Goal: Information Seeking & Learning: Check status

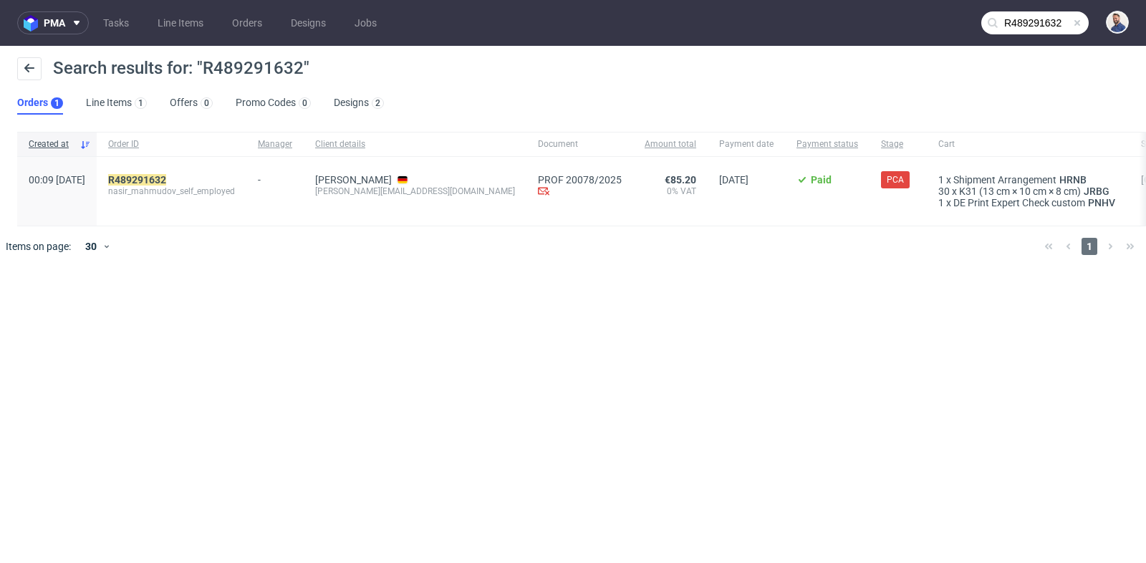
scroll to position [18, 0]
click at [166, 177] on mark "R489291632" at bounding box center [137, 179] width 58 height 11
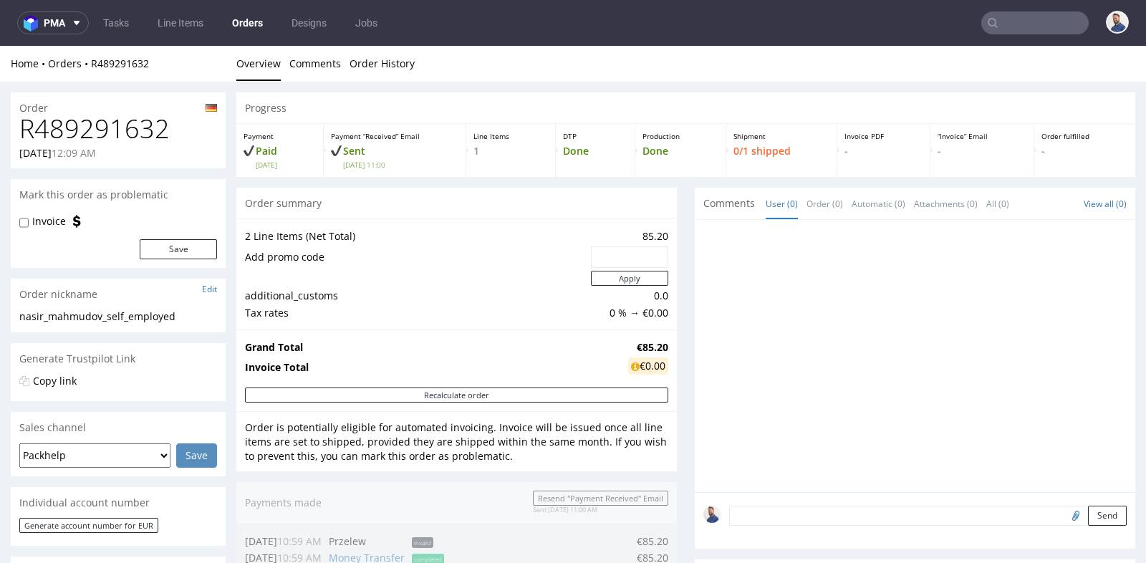
click at [684, 245] on div "Progress Payment Paid Fri 19 Sep Payment “Received” Email Sent Fri 19 Sep 11:00…" at bounding box center [685, 555] width 899 height 926
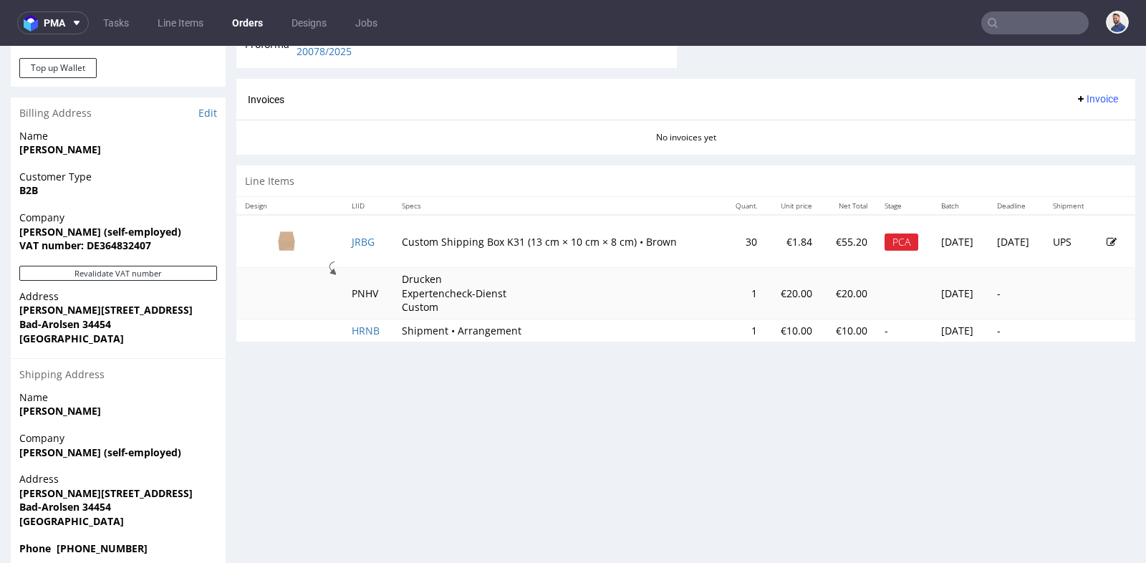
scroll to position [669, 0]
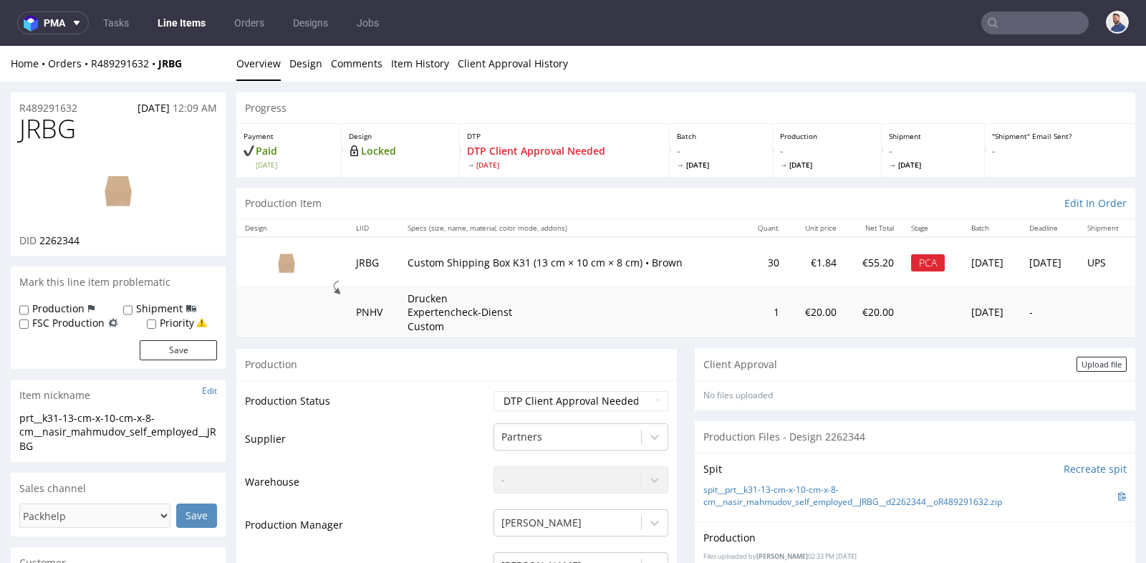
click at [668, 303] on td "Drucken Expertencheck-Dienst Custom" at bounding box center [571, 312] width 344 height 51
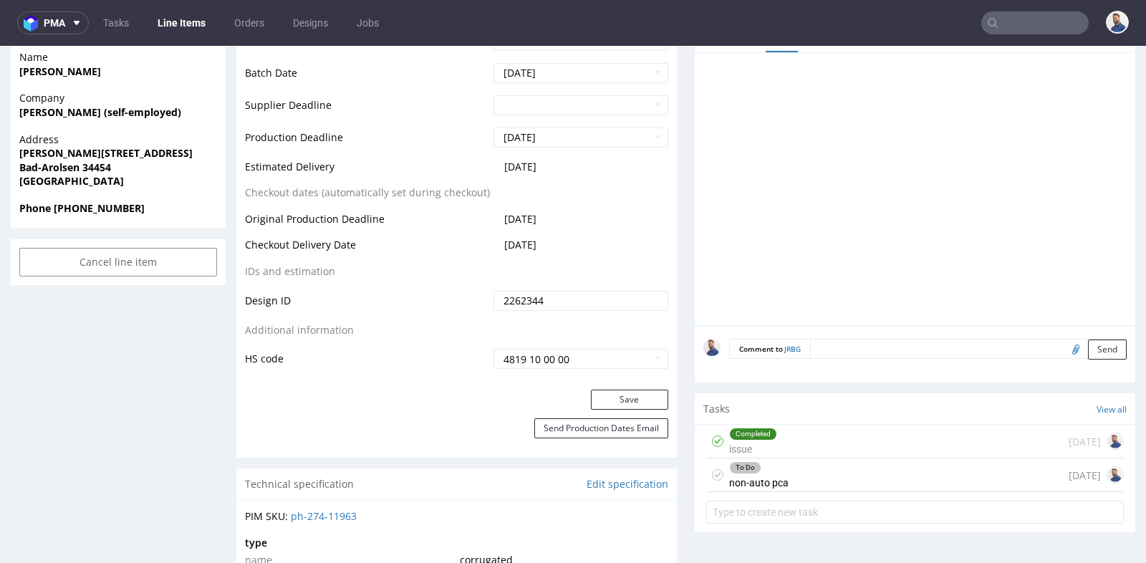
scroll to position [636, 0]
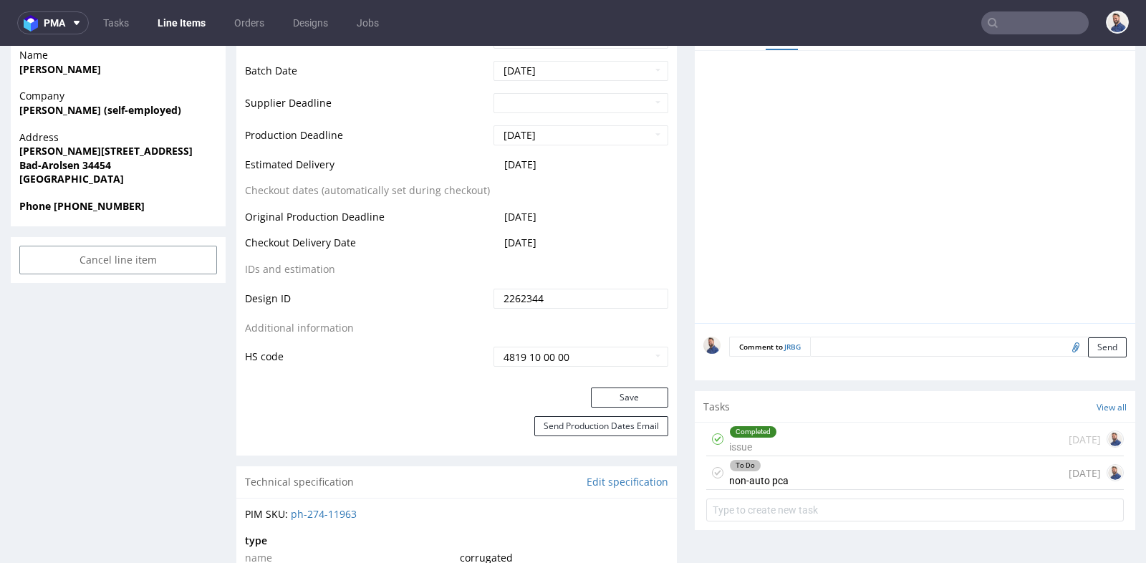
click at [933, 490] on div "To Do non-auto pca 2 days ago" at bounding box center [916, 473] width 418 height 34
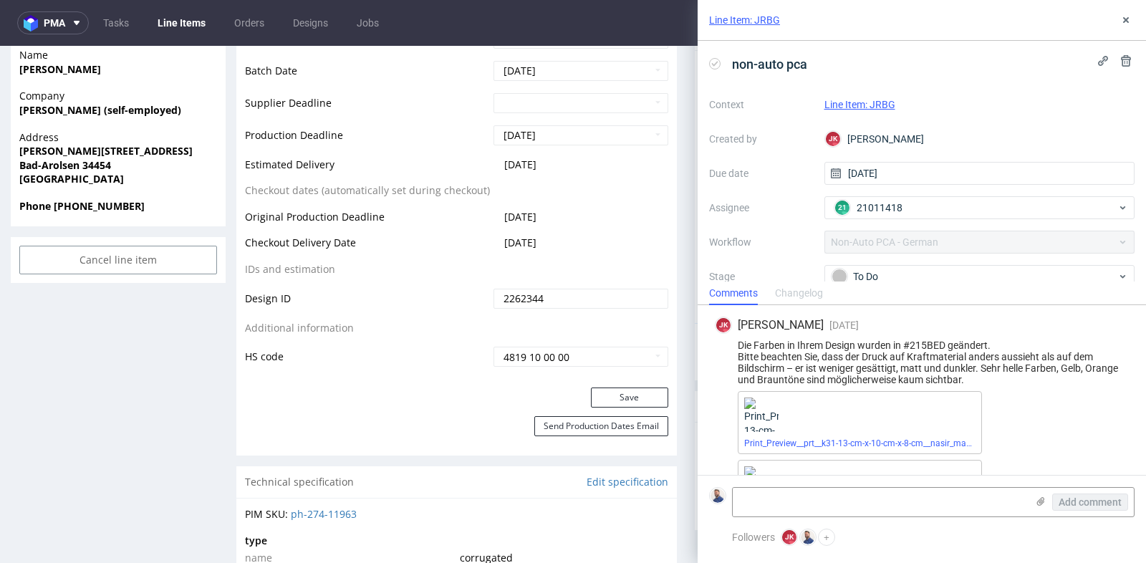
scroll to position [58, 0]
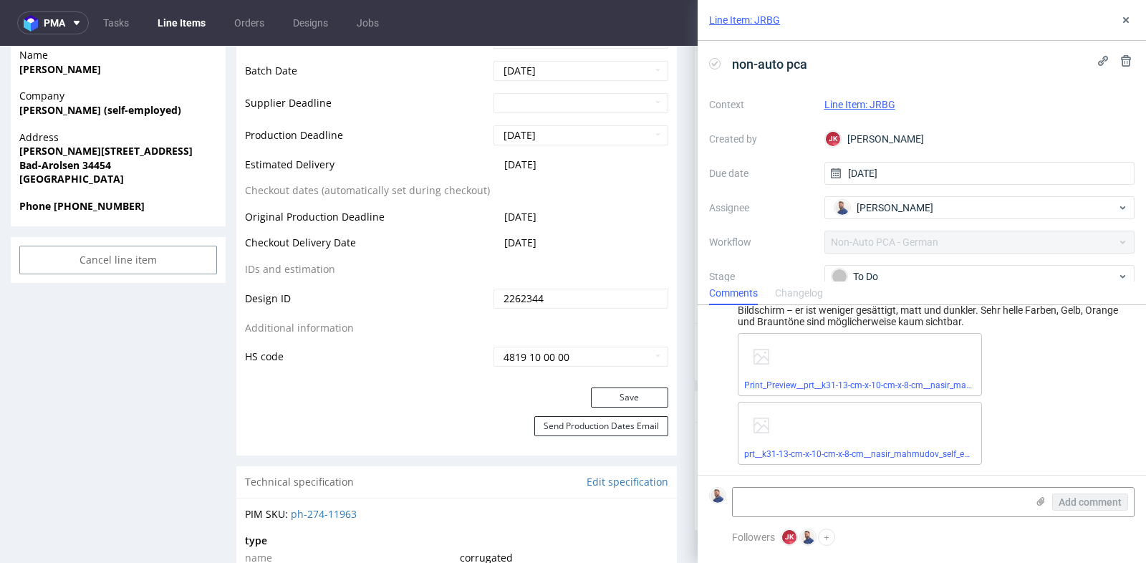
click at [1030, 424] on div "Print_Preview__prt__k31-13-cm-x-10-cm-x-8-cm__nasir_mahmudov_self_employed__JRB…" at bounding box center [933, 399] width 391 height 132
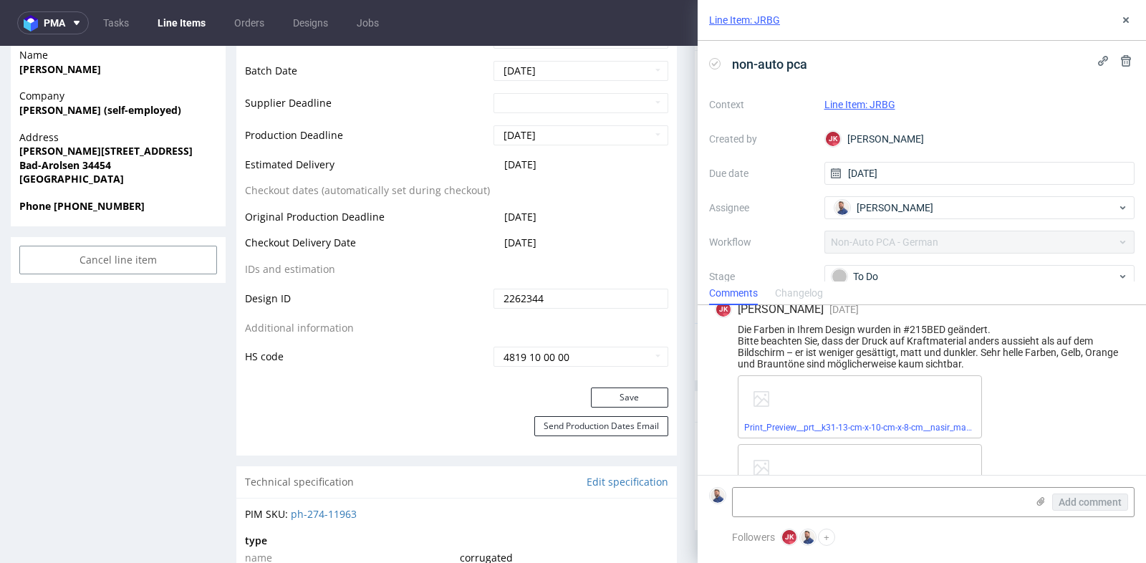
scroll to position [0, 0]
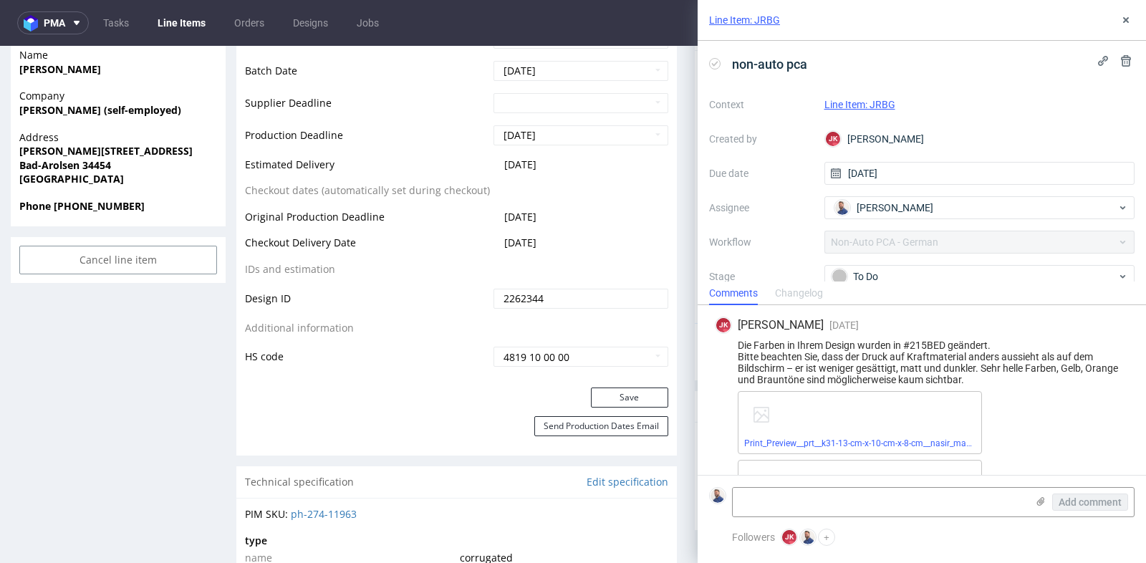
drag, startPoint x: 972, startPoint y: 378, endPoint x: 863, endPoint y: 330, distance: 119.0
click at [863, 330] on div "JK Jan Kocik 2 days ago 29th Sep 2025, 14:35 Die Farben in Ihrem Design wurden …" at bounding box center [922, 419] width 426 height 229
copy div "29th Sep 2025, 14:35 Die Farben in Ihrem Design wurden in #215BED geändert. Bit…"
click at [898, 424] on div "Print_Preview__prt__k31-13-cm-x-10-cm-x-8-cm__nasir_mahmudov_self_employed__JRB…" at bounding box center [860, 422] width 244 height 63
click at [896, 415] on div "Print_Preview__prt__k31-13-cm-x-10-cm-x-8-cm__nasir_mahmudov_self_employed__JRB…" at bounding box center [860, 422] width 244 height 63
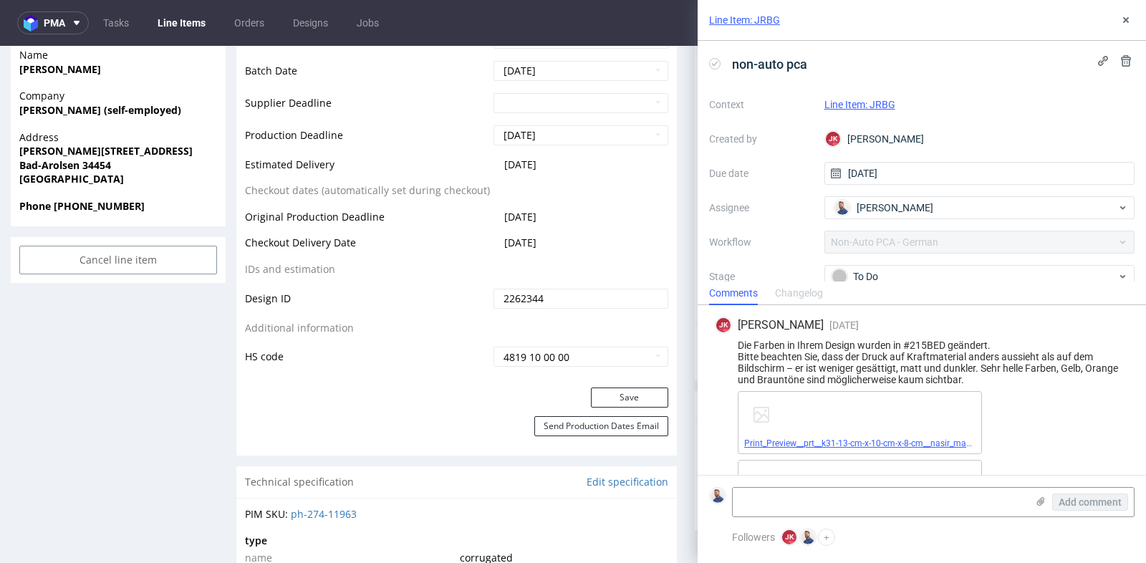
click at [856, 442] on link "Print_Preview__prt__k31-13-cm-x-10-cm-x-8-cm__nasir_mahmudov_self_employed__JRB…" at bounding box center [995, 444] width 502 height 10
click at [1029, 423] on div "Print_Preview__prt__k31-13-cm-x-10-cm-x-8-cm__nasir_mahmudov_self_employed__JRB…" at bounding box center [933, 457] width 391 height 132
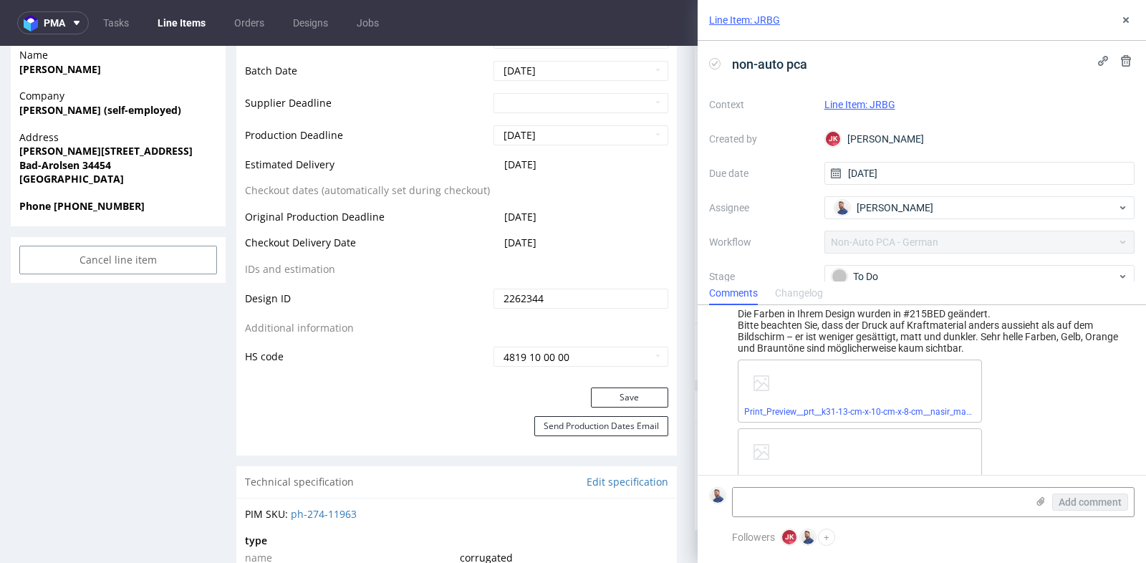
scroll to position [58, 0]
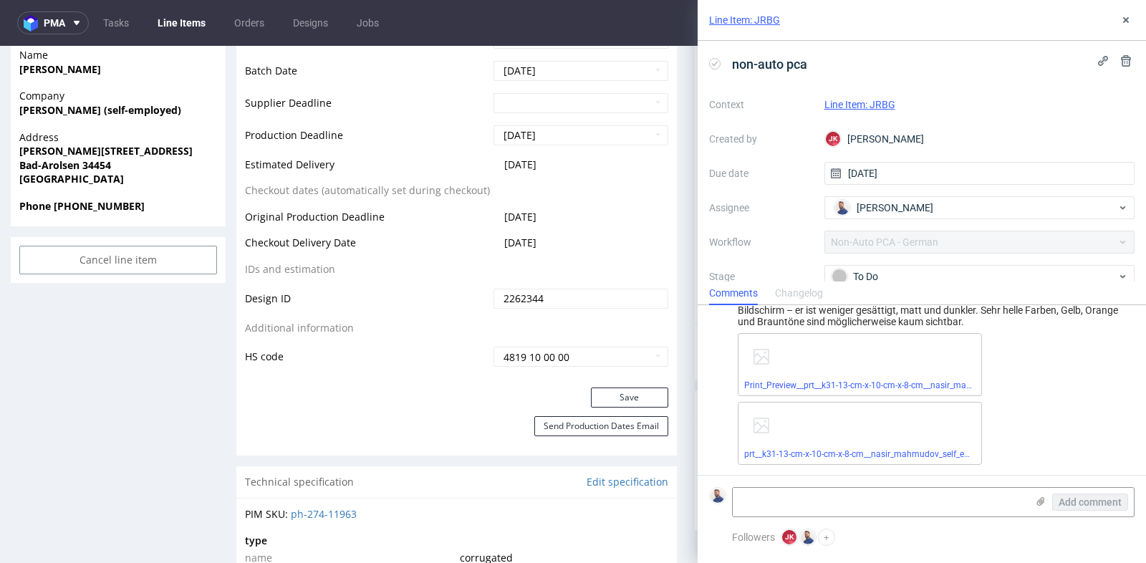
click at [952, 444] on div "prt__k31-13-cm-x-10-cm-x-8-cm__nasir_mahmudov_self_employed__JRBG__d2262344__oR…" at bounding box center [860, 433] width 244 height 63
click at [944, 450] on link "prt__k31-13-cm-x-10-cm-x-8-cm__nasir_mahmudov_self_employed__JRBG__d2262344__oR…" at bounding box center [965, 454] width 442 height 10
click at [810, 454] on link "prt__k31-13-cm-x-10-cm-x-8-cm__nasir_mahmudov_self_employed__JRBG__d2262344__oR…" at bounding box center [965, 454] width 442 height 10
click at [981, 508] on textarea at bounding box center [880, 502] width 294 height 29
type textarea "Sent to client"
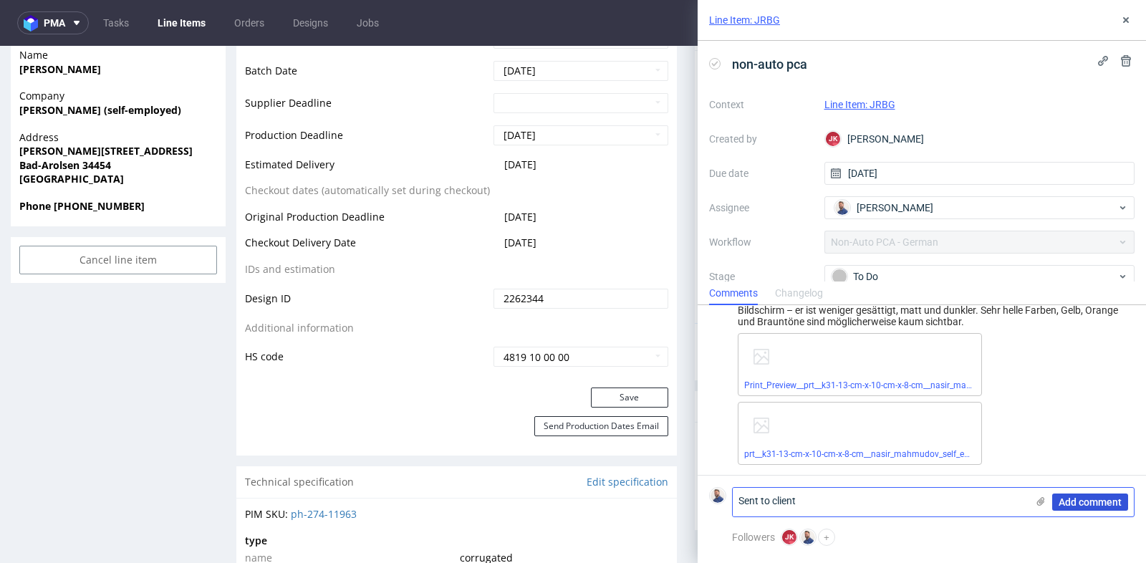
click at [1101, 502] on span "Add comment" at bounding box center [1090, 502] width 63 height 10
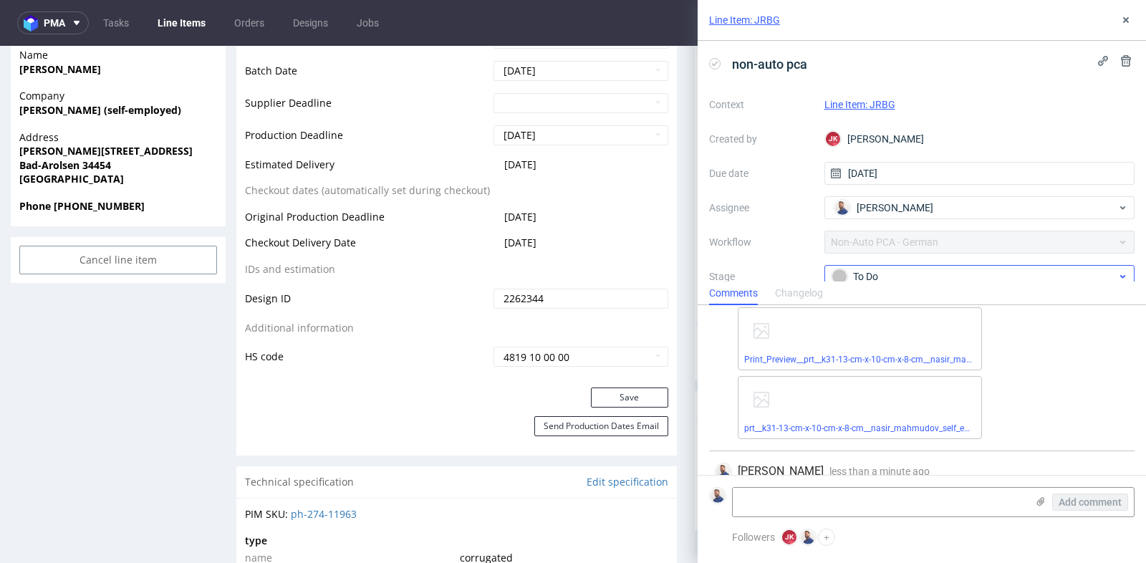
scroll to position [121, 0]
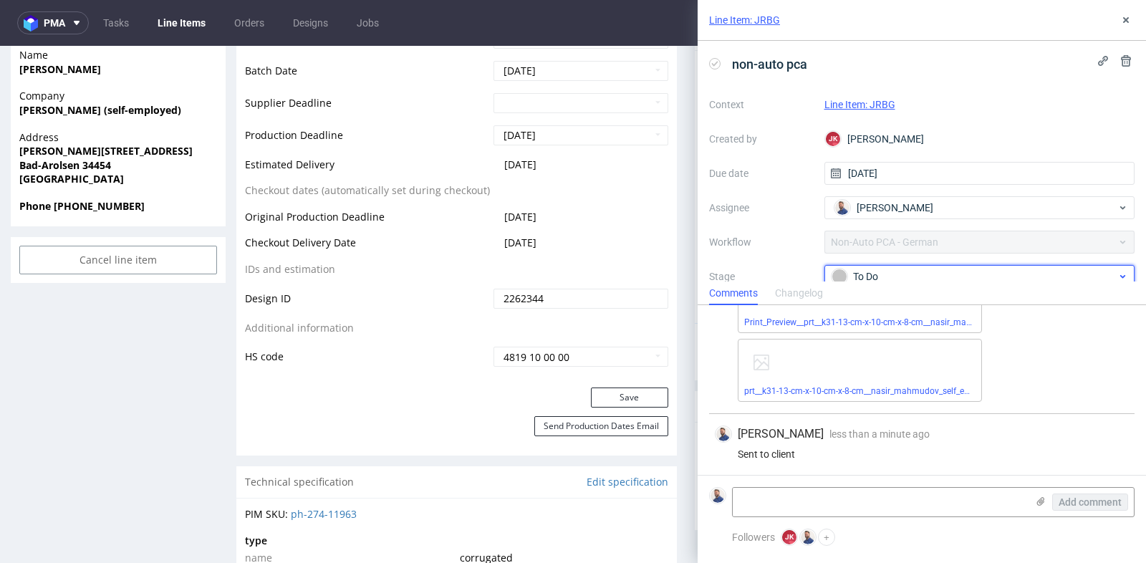
click at [1040, 274] on div "To Do" at bounding box center [974, 277] width 285 height 16
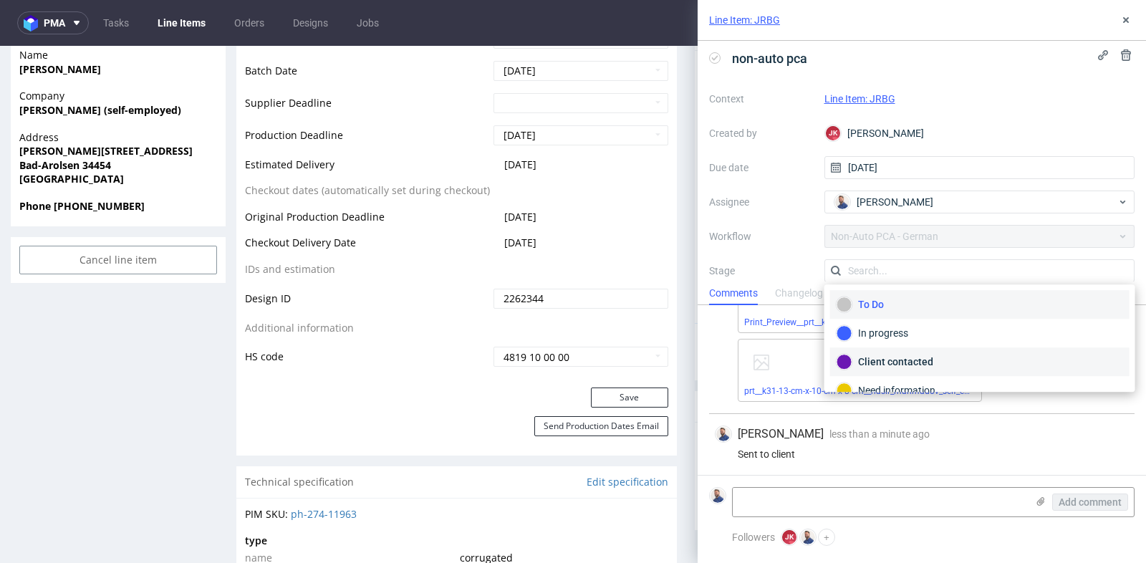
click at [1013, 358] on div "Client contacted" at bounding box center [980, 362] width 287 height 16
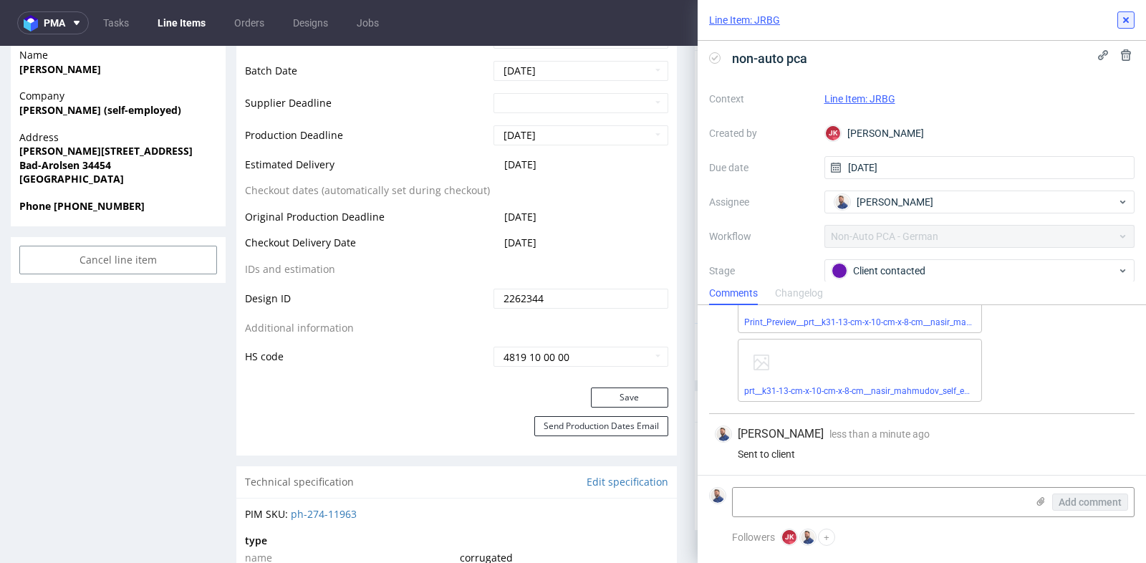
click at [1130, 17] on icon at bounding box center [1126, 19] width 11 height 11
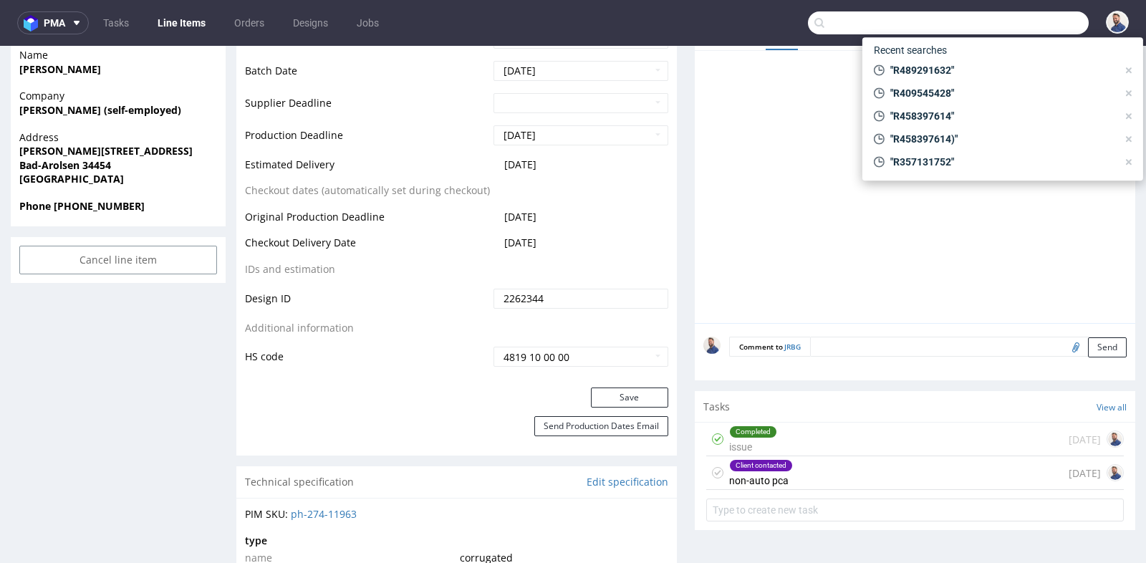
click at [1043, 24] on input "text" at bounding box center [948, 22] width 281 height 23
paste input "R306990898"
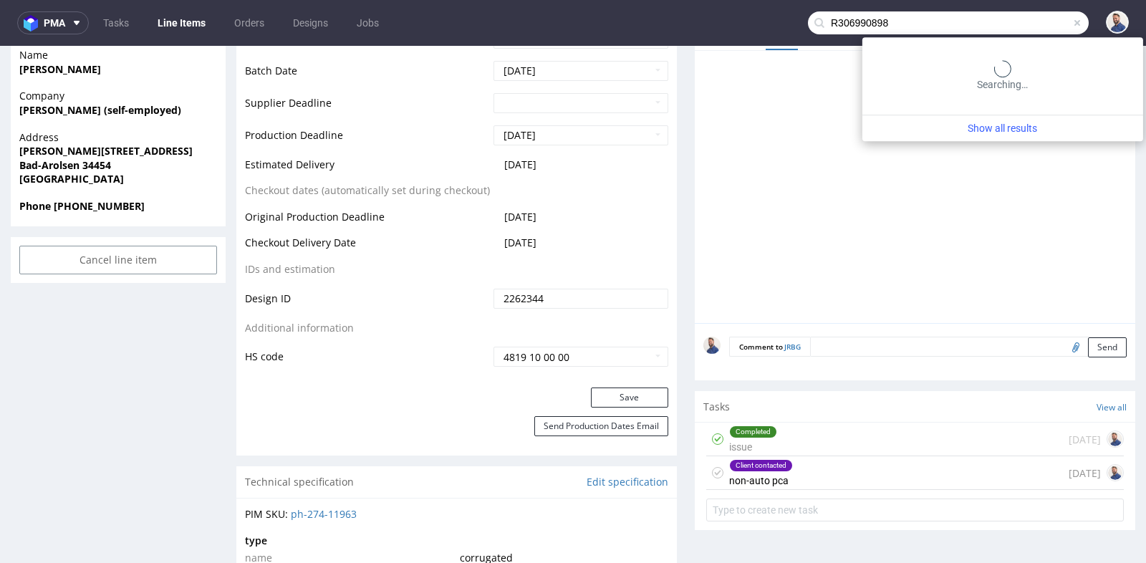
type input "R306990898"
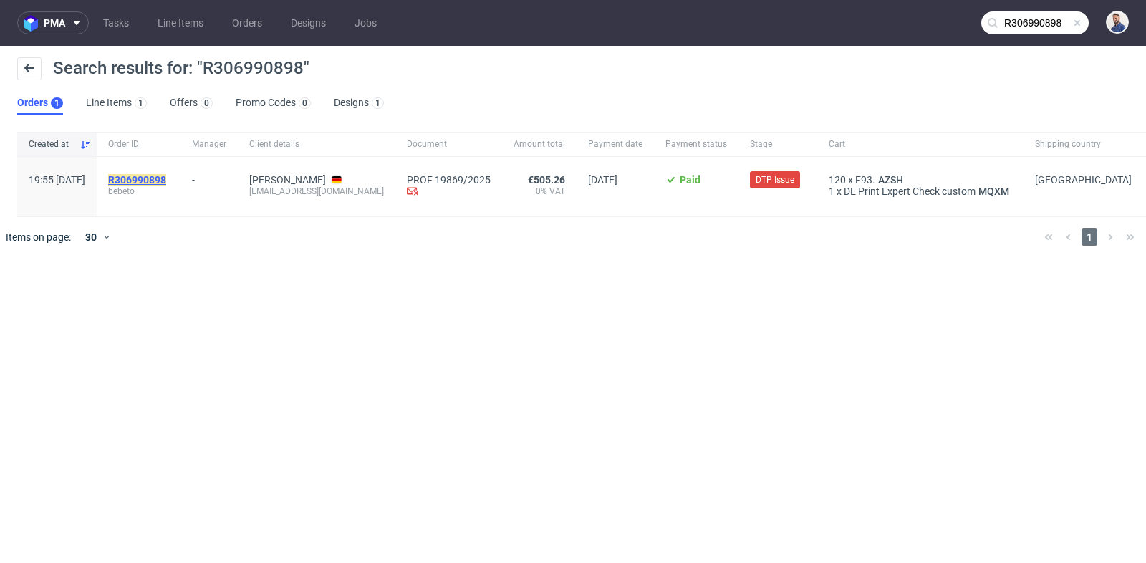
click at [166, 177] on mark "R306990898" at bounding box center [137, 179] width 58 height 11
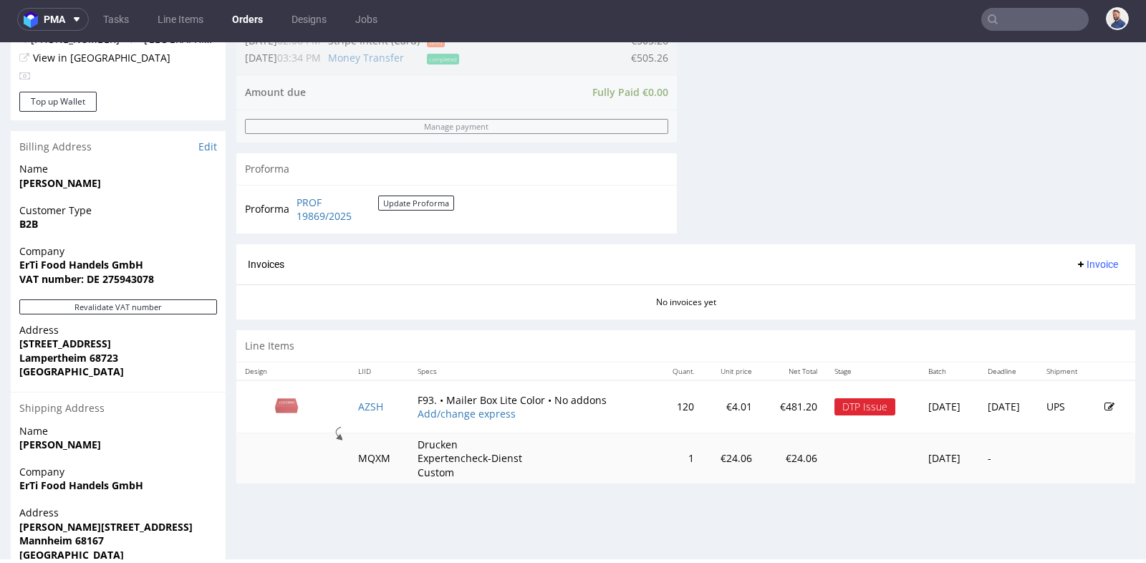
scroll to position [584, 0]
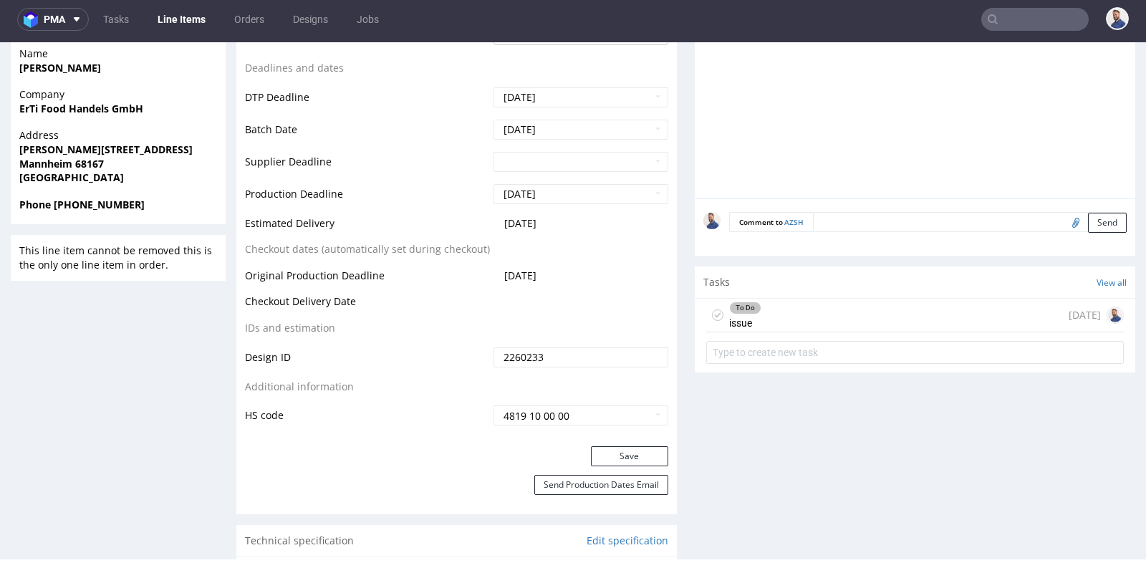
scroll to position [636, 0]
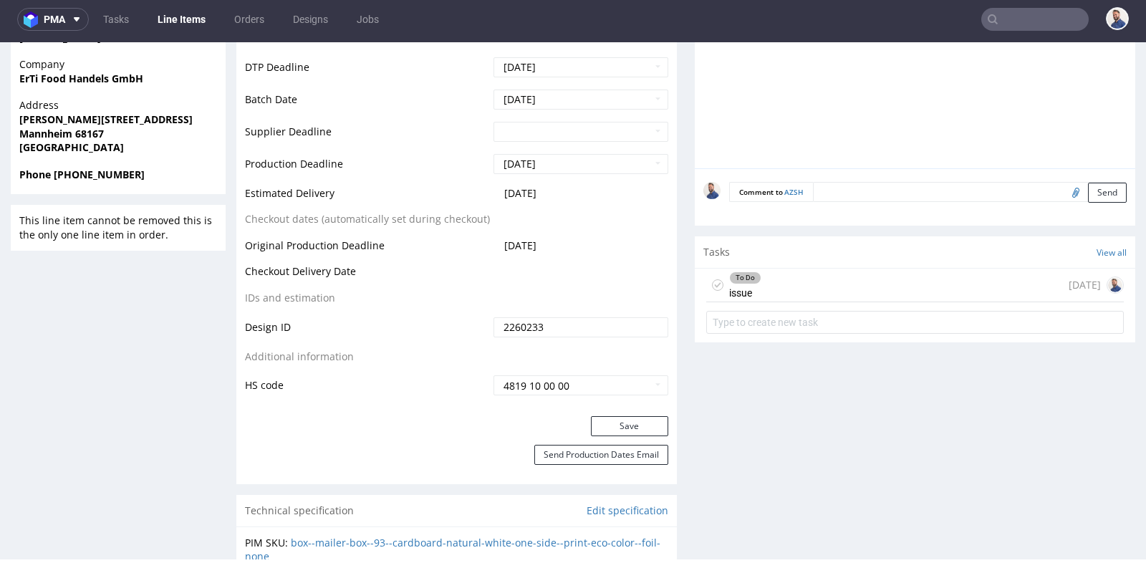
click at [791, 288] on div "To Do issue 7 days ago" at bounding box center [916, 286] width 418 height 34
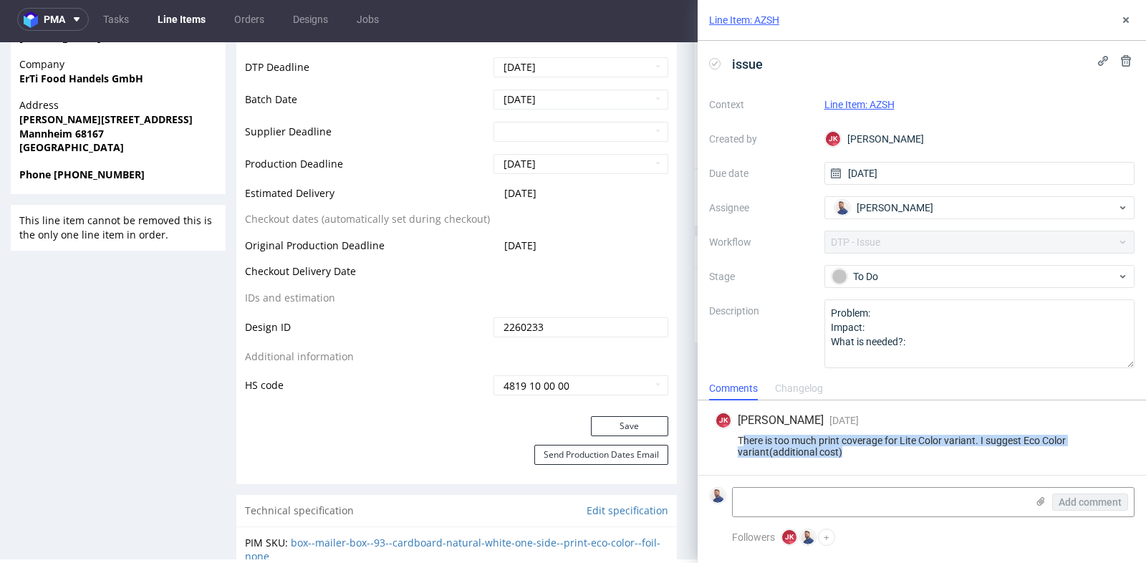
drag, startPoint x: 813, startPoint y: 450, endPoint x: 742, endPoint y: 439, distance: 71.9
click at [742, 439] on div "There is too much print coverage for Lite Color variant. I suggest Eco Color va…" at bounding box center [922, 446] width 414 height 23
drag, startPoint x: 734, startPoint y: 439, endPoint x: 844, endPoint y: 455, distance: 111.5
click at [844, 455] on div "There is too much print coverage for Lite Color variant. I suggest Eco Color va…" at bounding box center [922, 446] width 414 height 23
copy div "There is too much print coverage for Lite Color variant. I suggest Eco Color va…"
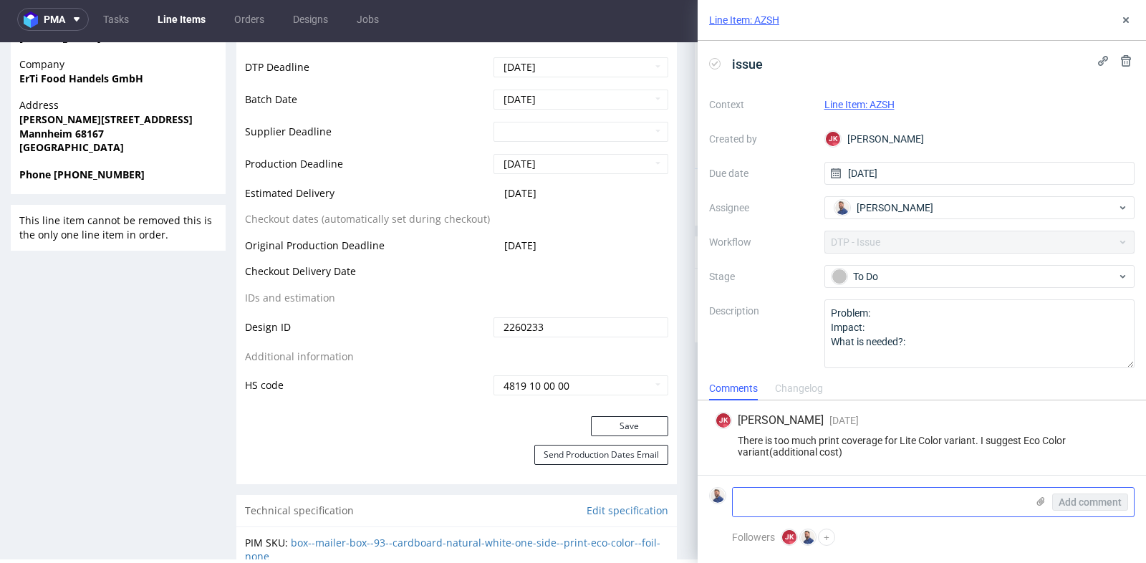
click at [876, 502] on textarea at bounding box center [880, 502] width 294 height 29
paste textarea "https://app-eu1.hubspot.com/contacts/25600958/record/0-5/238355609807/"
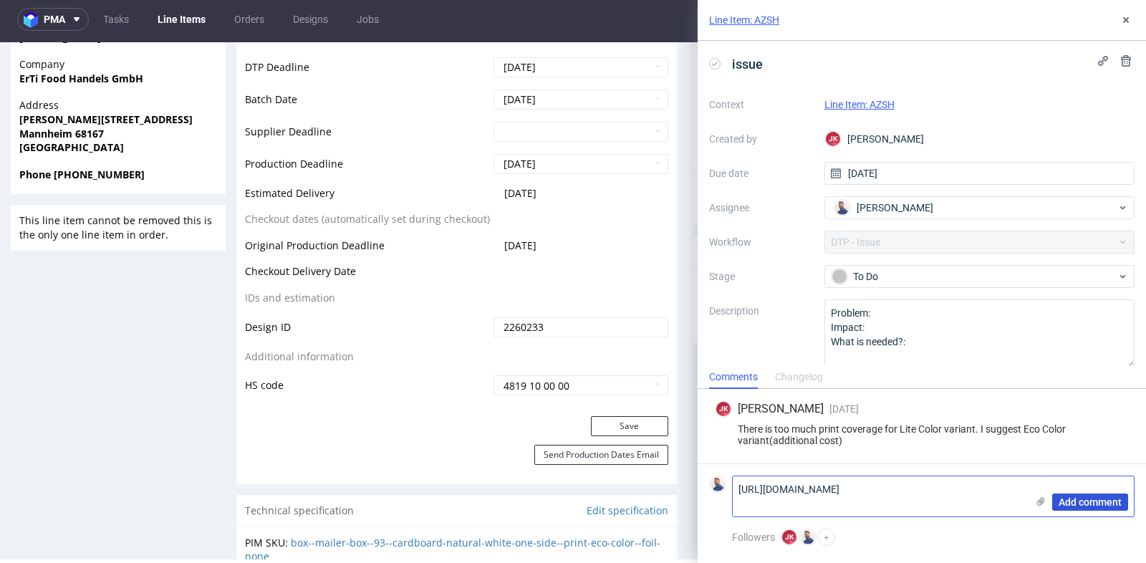
type textarea "https://app-eu1.hubspot.com/contacts/25600958/record/0-5/238355609807/"
click at [1083, 504] on span "Add comment" at bounding box center [1090, 502] width 63 height 10
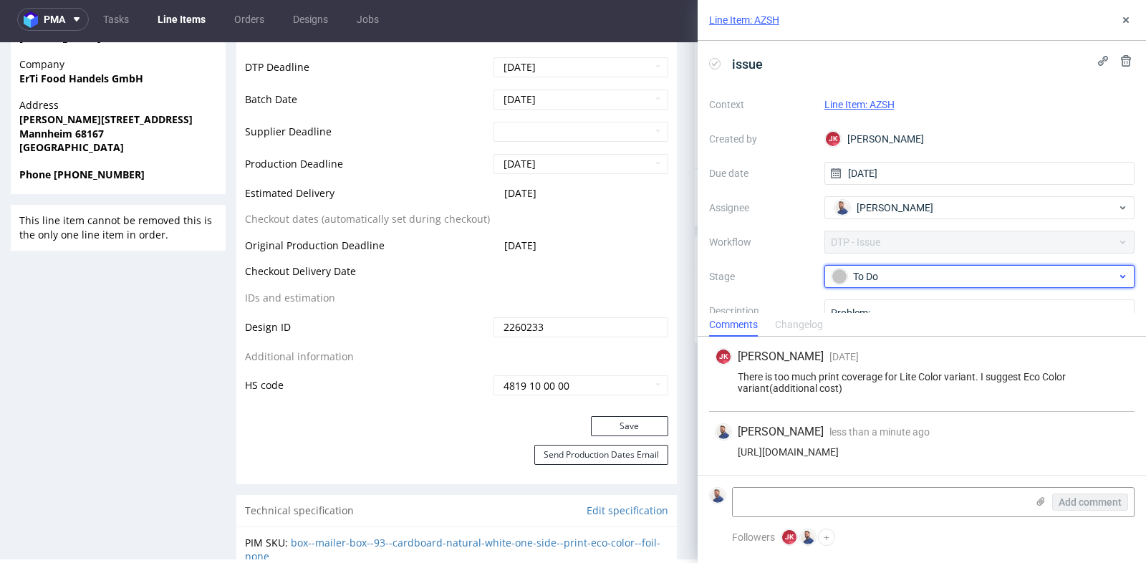
click at [960, 277] on div "To Do" at bounding box center [974, 277] width 285 height 16
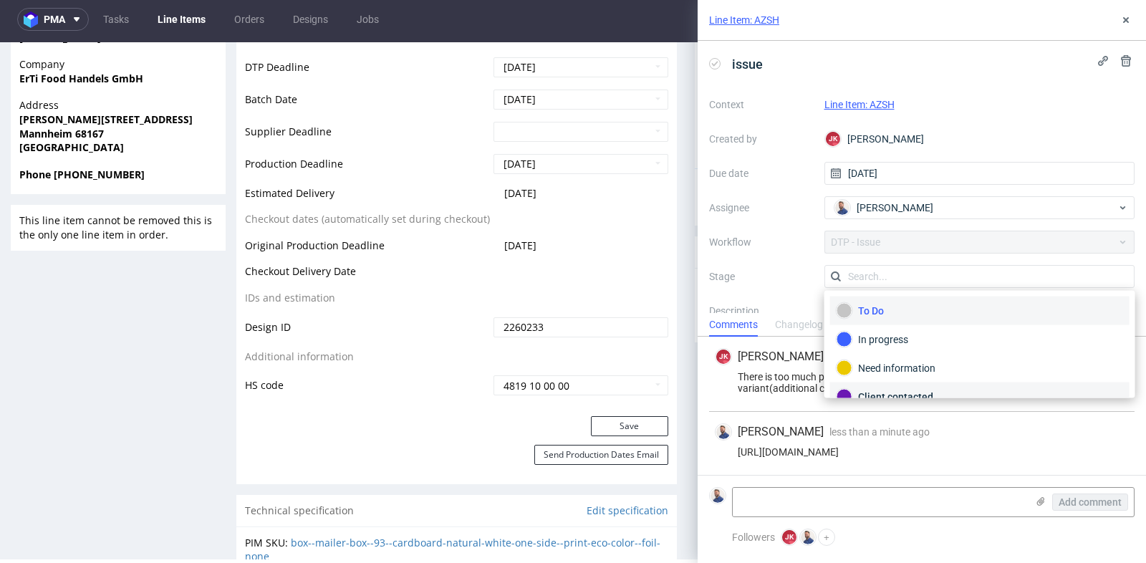
click at [934, 385] on div "Client contacted" at bounding box center [980, 397] width 300 height 29
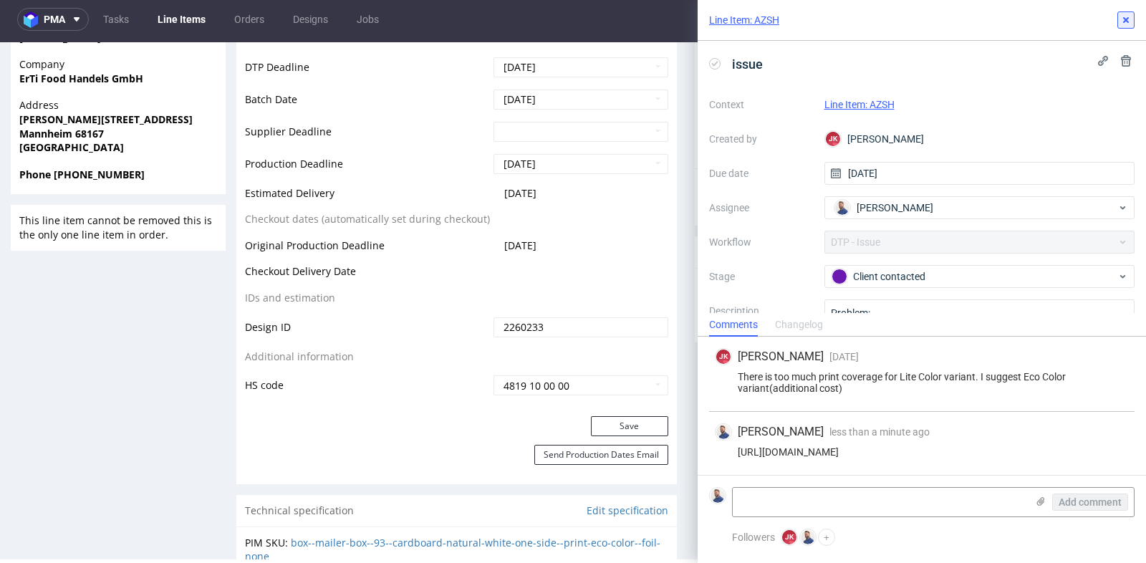
click at [1126, 24] on icon at bounding box center [1126, 19] width 11 height 11
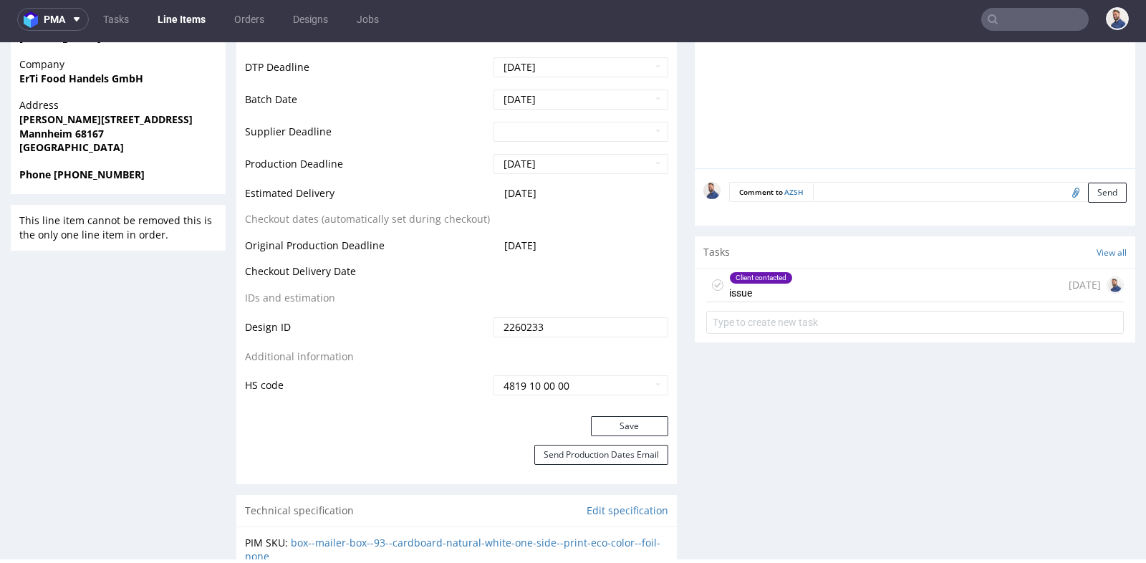
click at [889, 274] on div "Client contacted issue 7 days ago" at bounding box center [916, 286] width 418 height 34
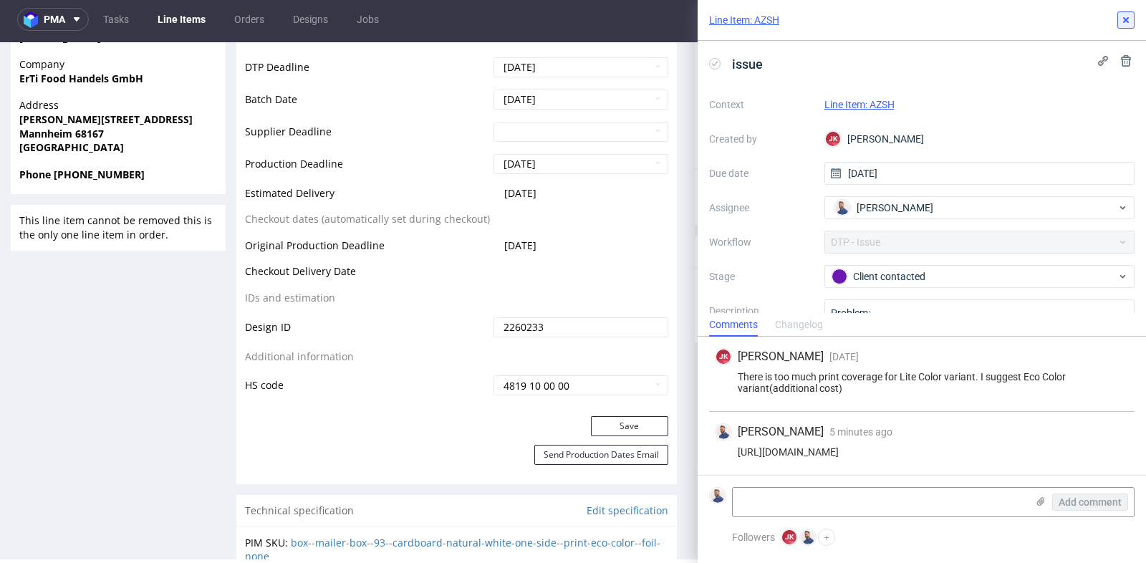
click at [1126, 20] on use at bounding box center [1127, 20] width 6 height 6
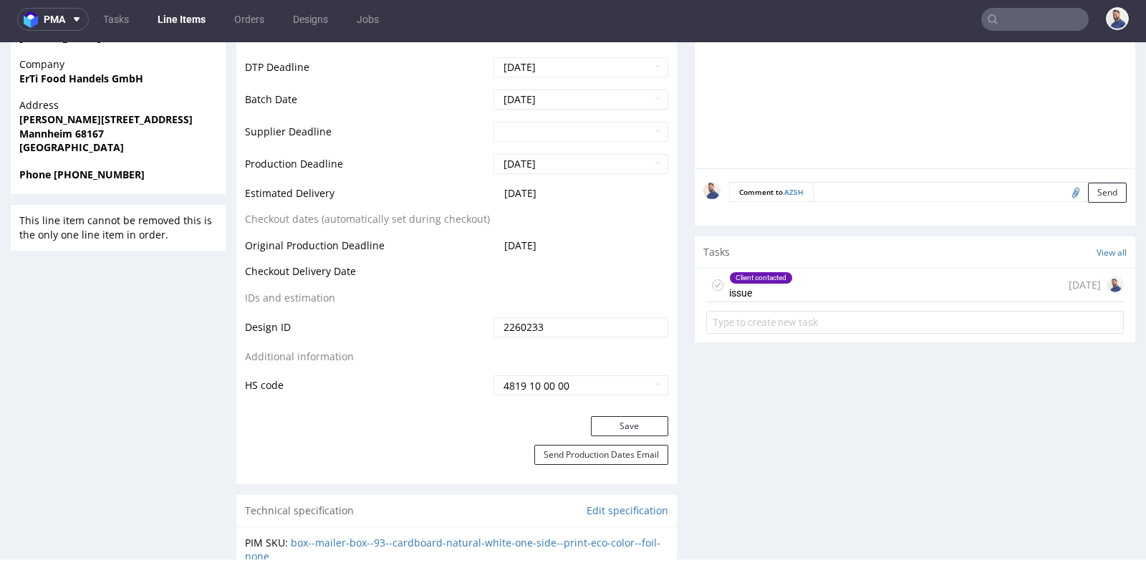
click at [1020, 29] on input "text" at bounding box center [1035, 19] width 107 height 23
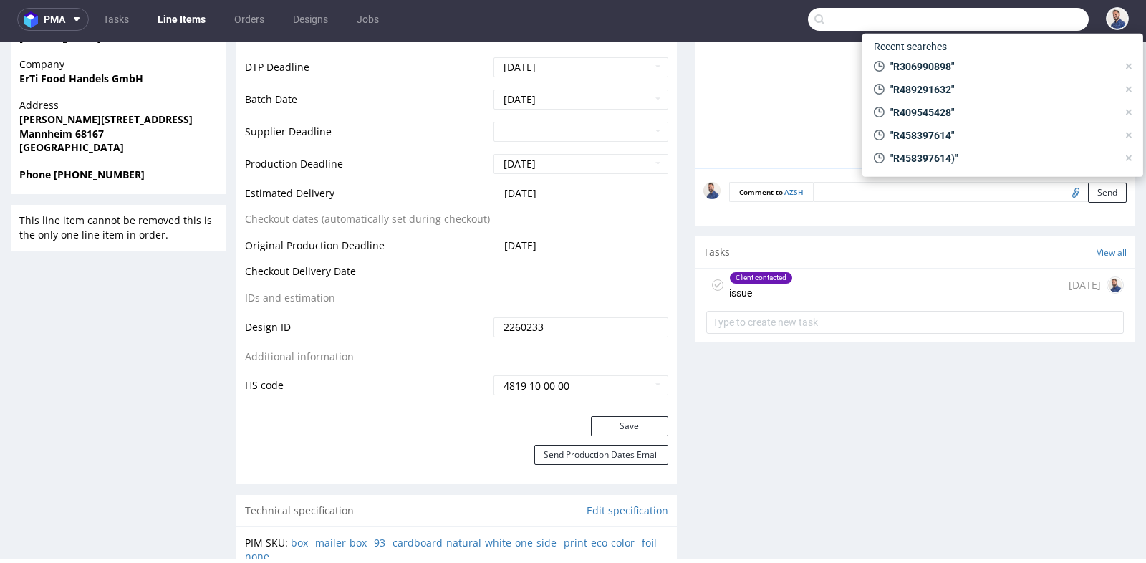
paste input "GSES270069"
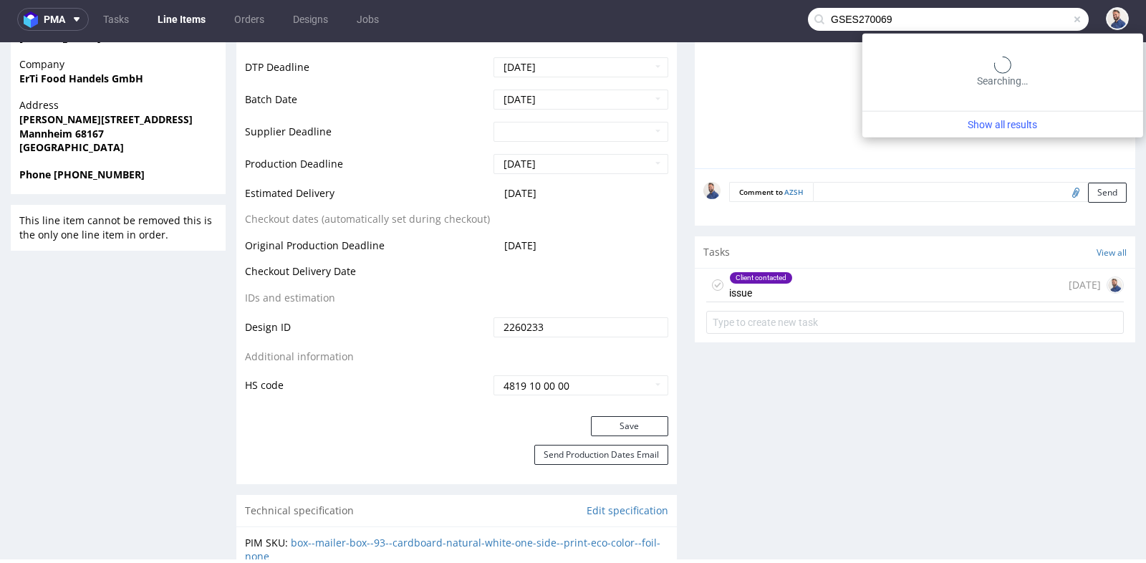
type input "GSES270069"
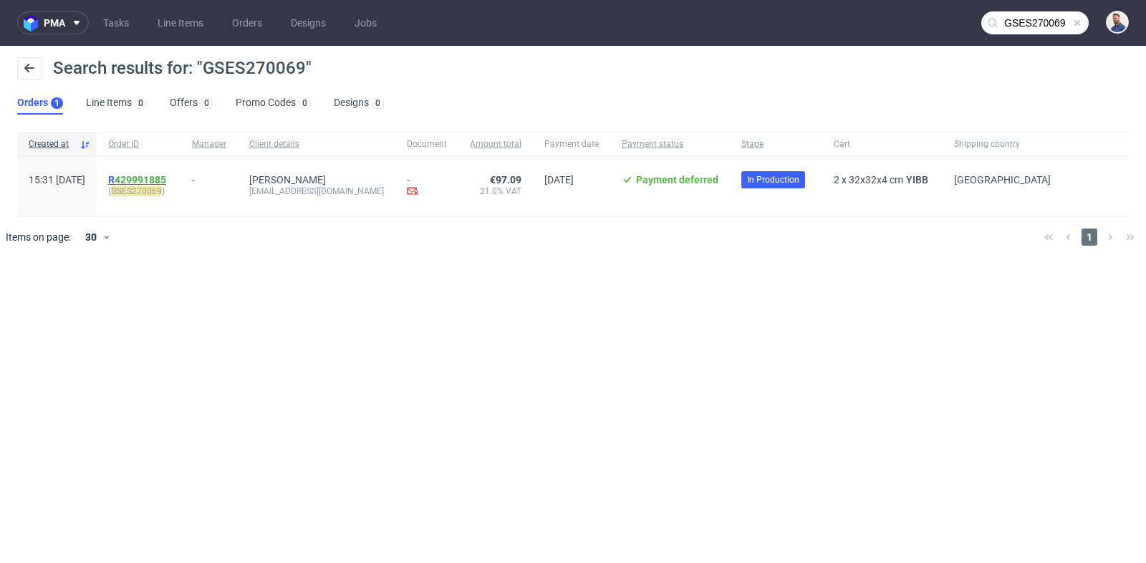
click at [166, 177] on link "429991885" at bounding box center [141, 179] width 52 height 11
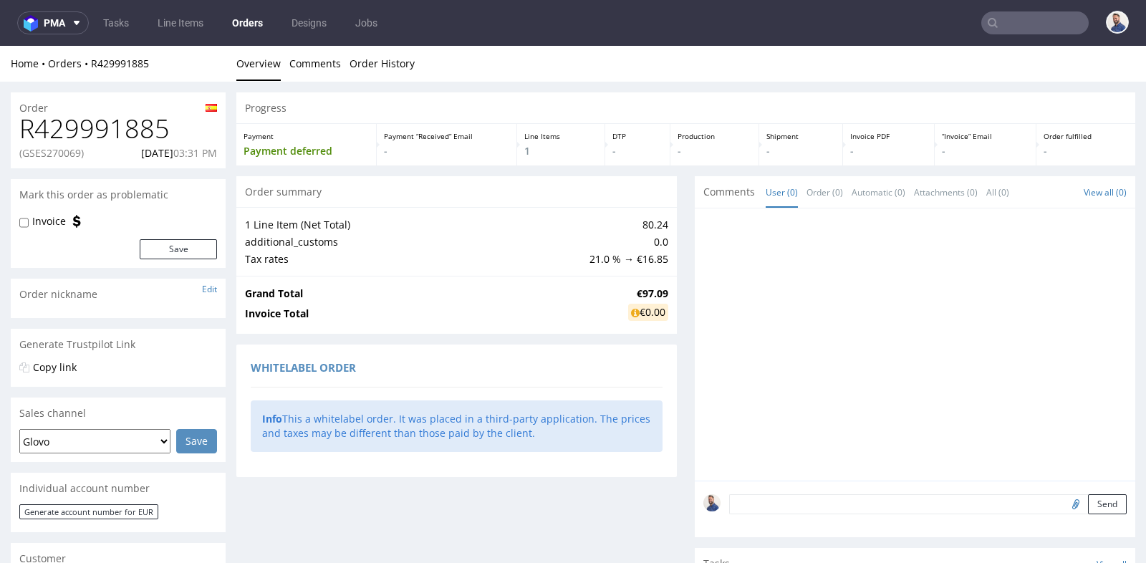
click at [695, 270] on div at bounding box center [915, 345] width 441 height 272
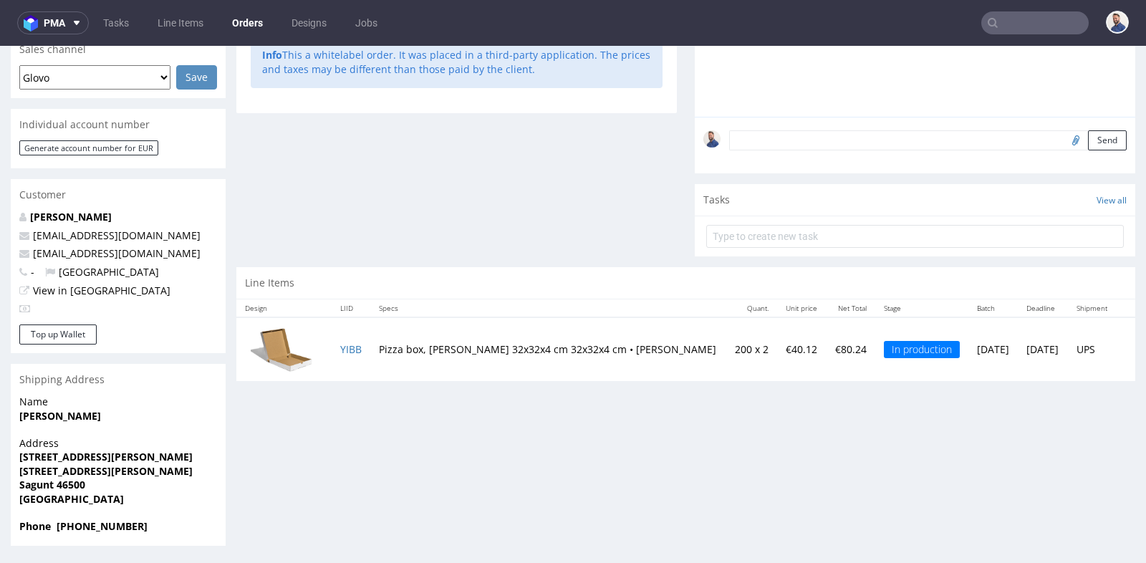
scroll to position [4, 0]
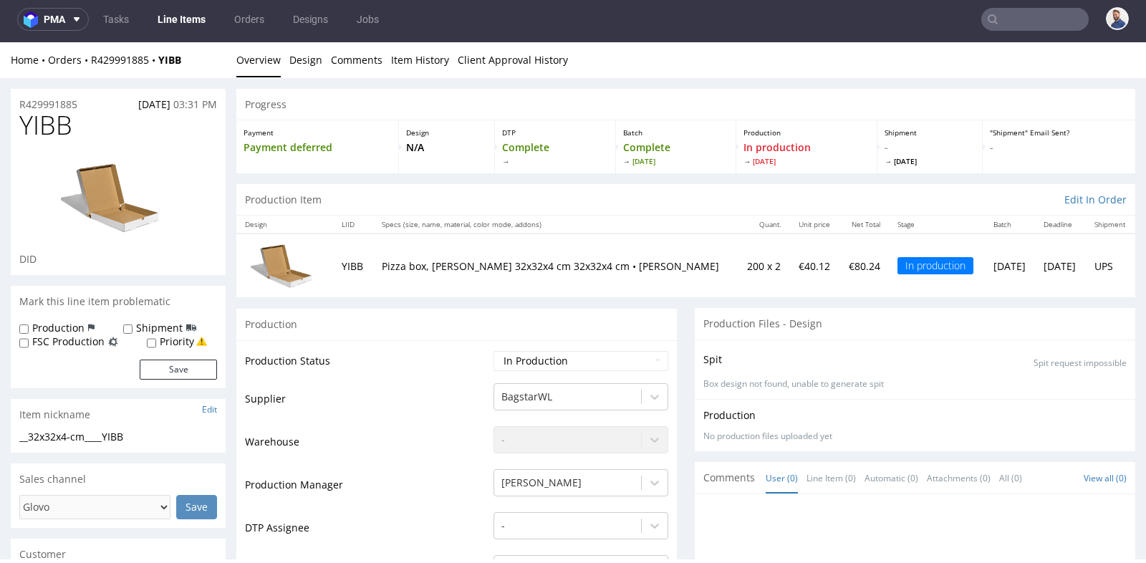
click at [625, 334] on div "Production" at bounding box center [456, 324] width 441 height 32
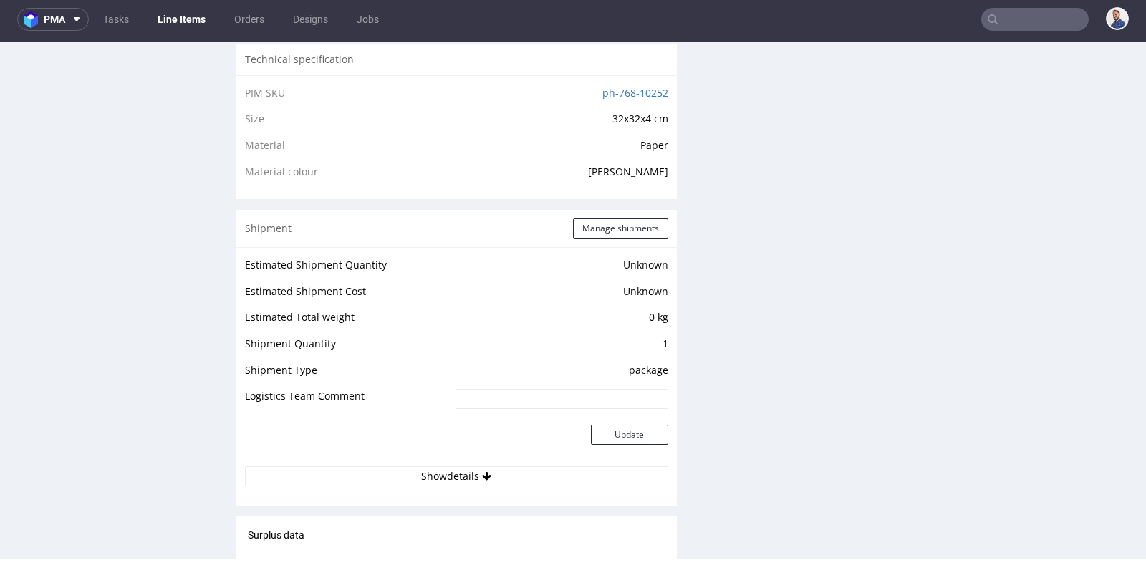
scroll to position [987, 0]
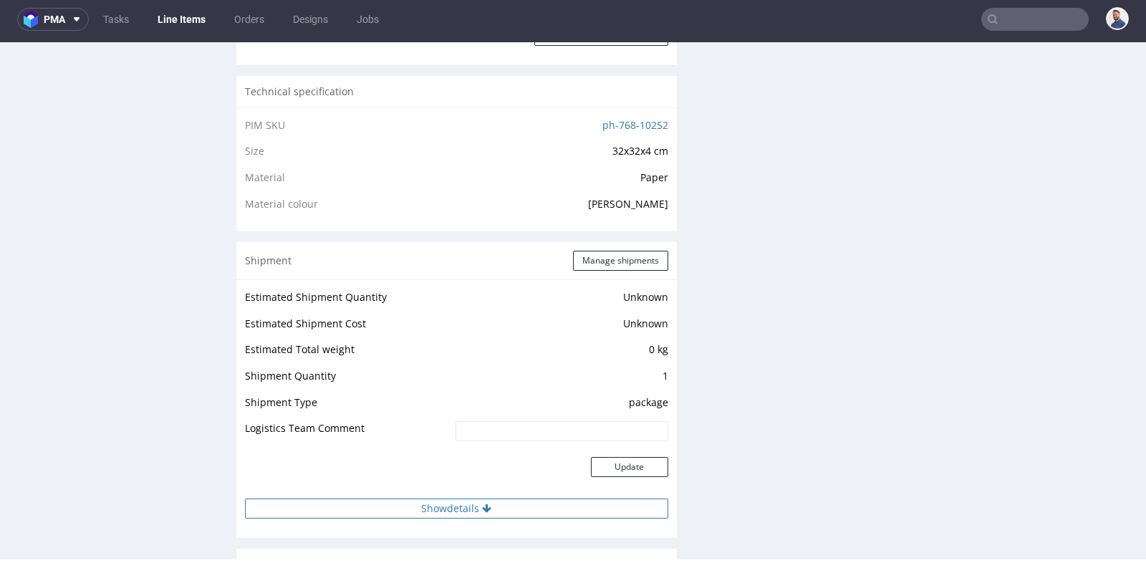
click at [463, 504] on button "Show details" at bounding box center [456, 509] width 423 height 20
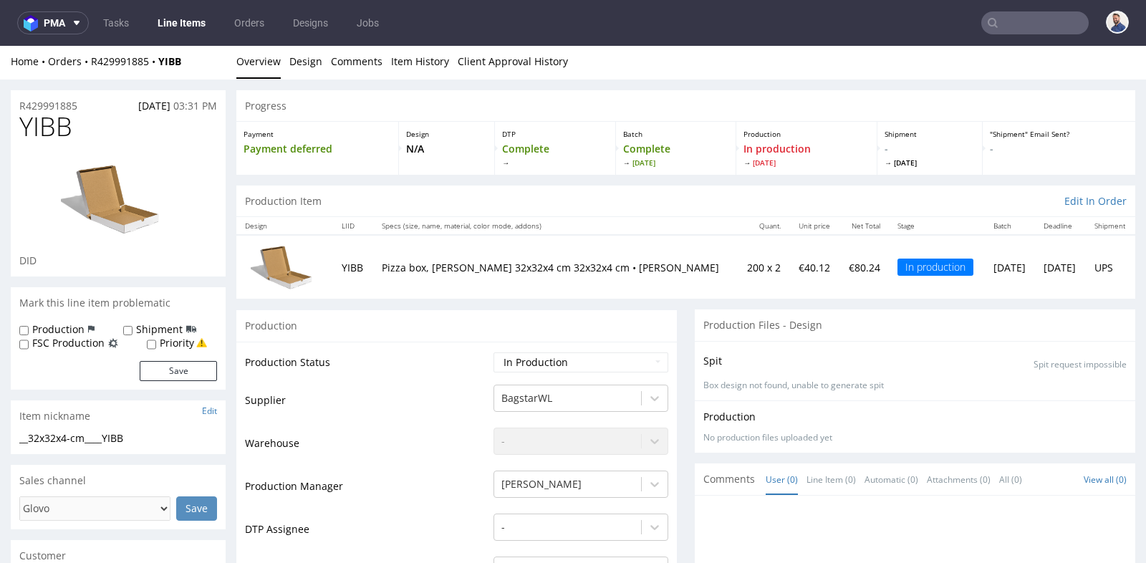
scroll to position [0, 0]
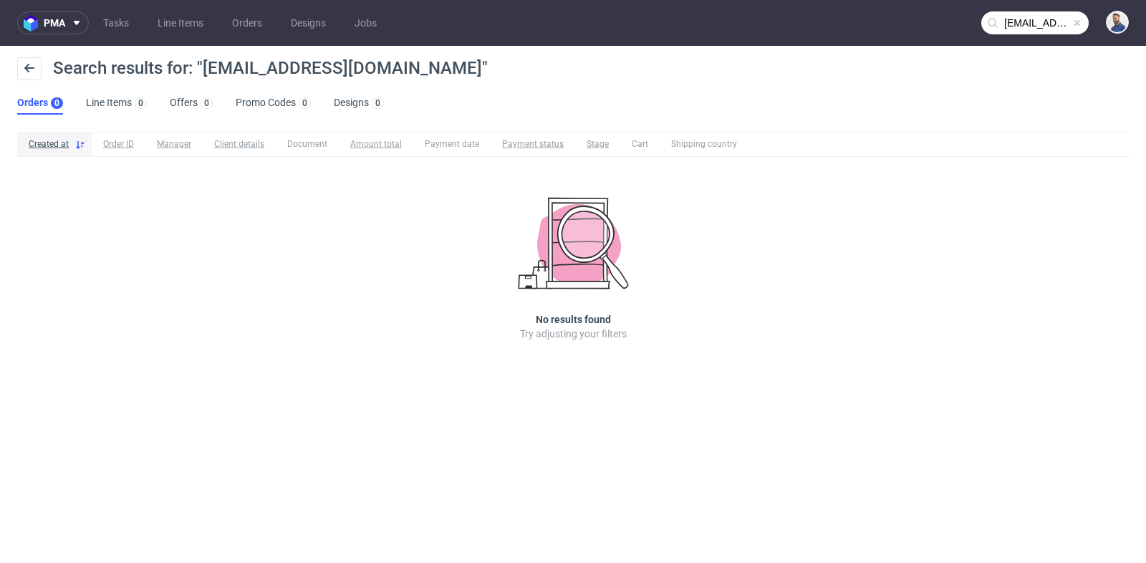
scroll to position [58, 0]
click at [1020, 26] on input "[EMAIL_ADDRESS][DOMAIN_NAME]" at bounding box center [1035, 22] width 107 height 23
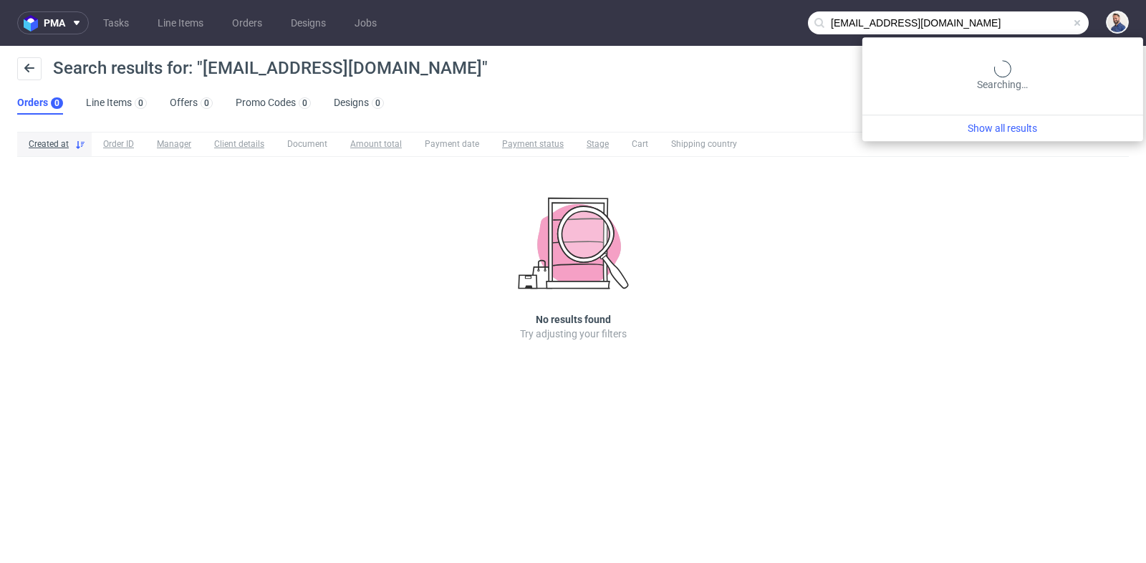
click at [1020, 26] on input "[EMAIL_ADDRESS][DOMAIN_NAME]" at bounding box center [948, 22] width 281 height 23
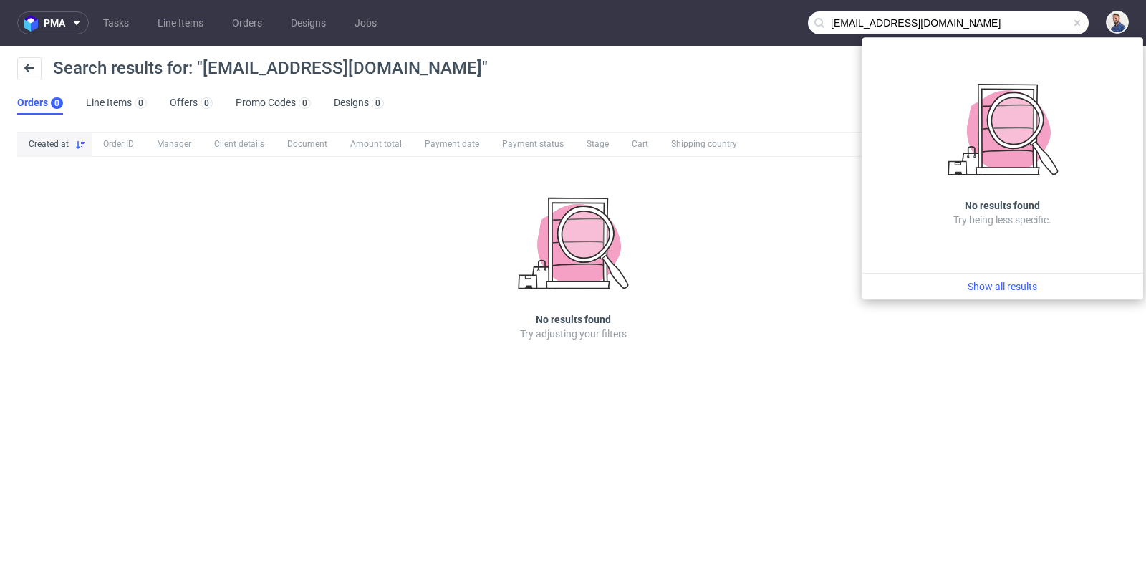
paste input "R095379502"
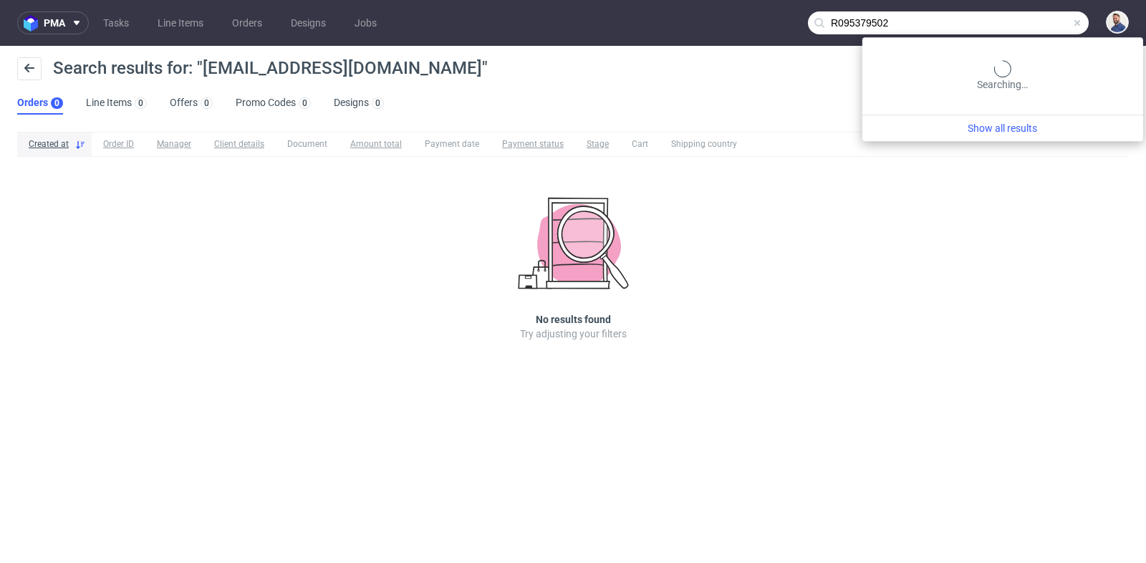
type input "R095379502"
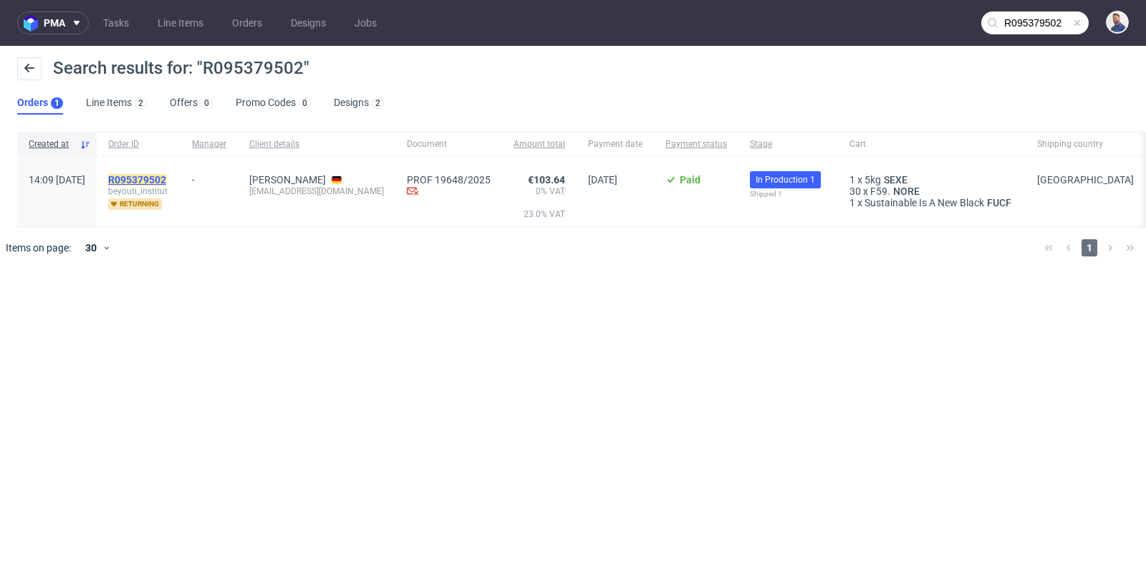
click at [166, 177] on mark "R095379502" at bounding box center [137, 179] width 58 height 11
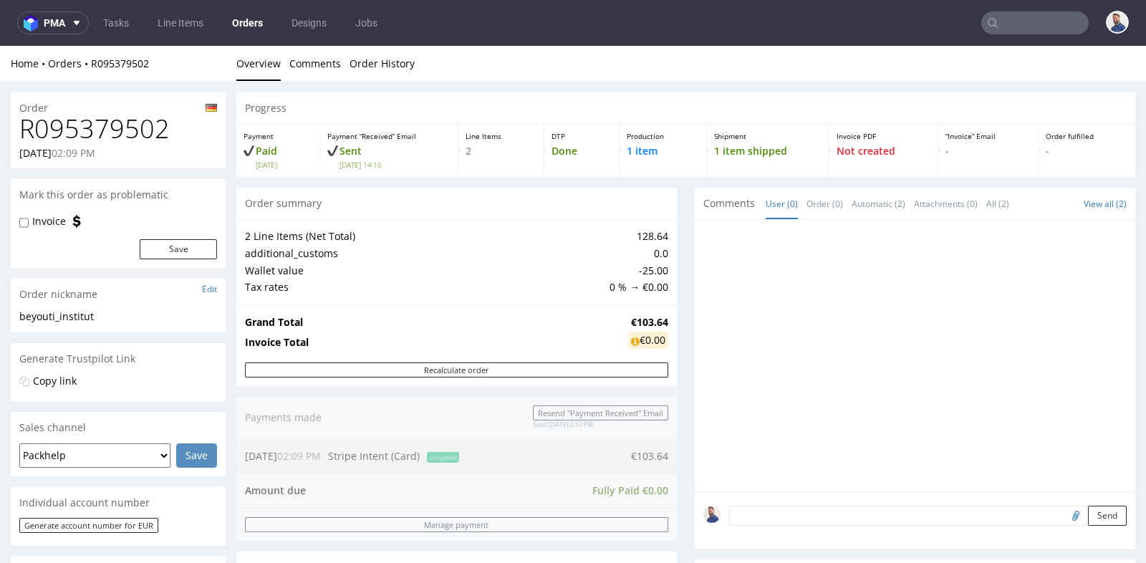
click at [675, 268] on div "Progress Payment Paid [DATE] Payment “Received” Email Sent [DATE] 14:10 Line It…" at bounding box center [685, 526] width 899 height 868
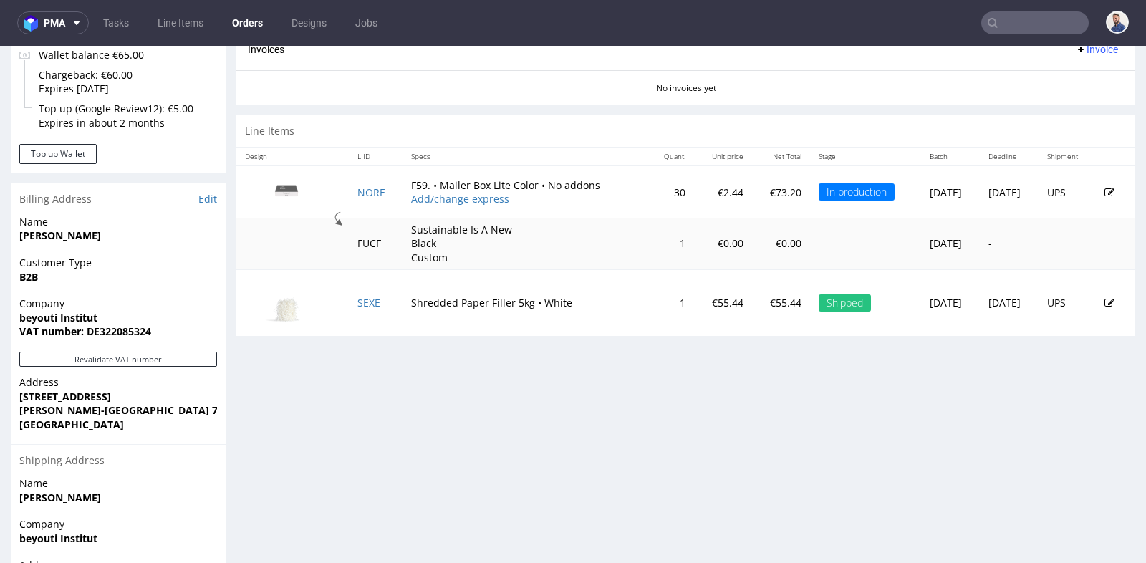
scroll to position [636, 0]
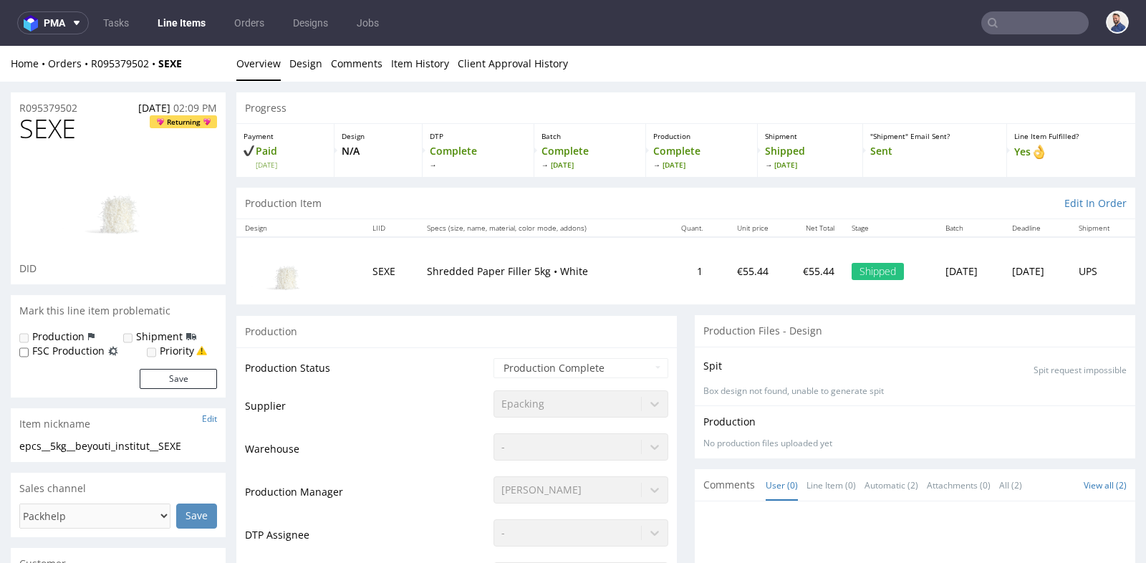
click at [653, 339] on div "Production" at bounding box center [456, 331] width 441 height 32
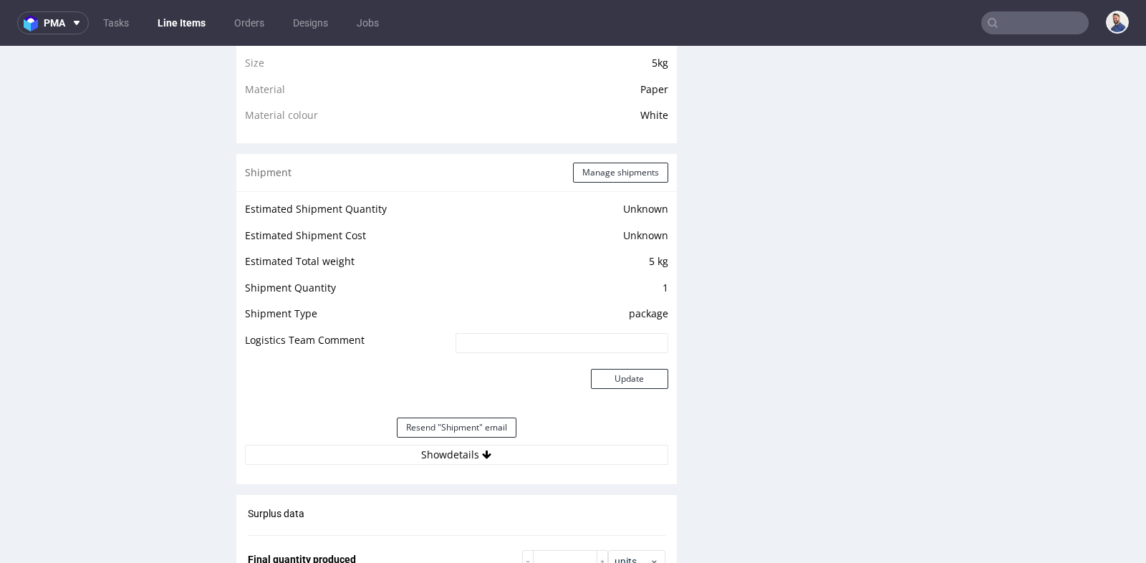
scroll to position [1083, 0]
click at [467, 447] on button "Show details" at bounding box center [456, 454] width 423 height 20
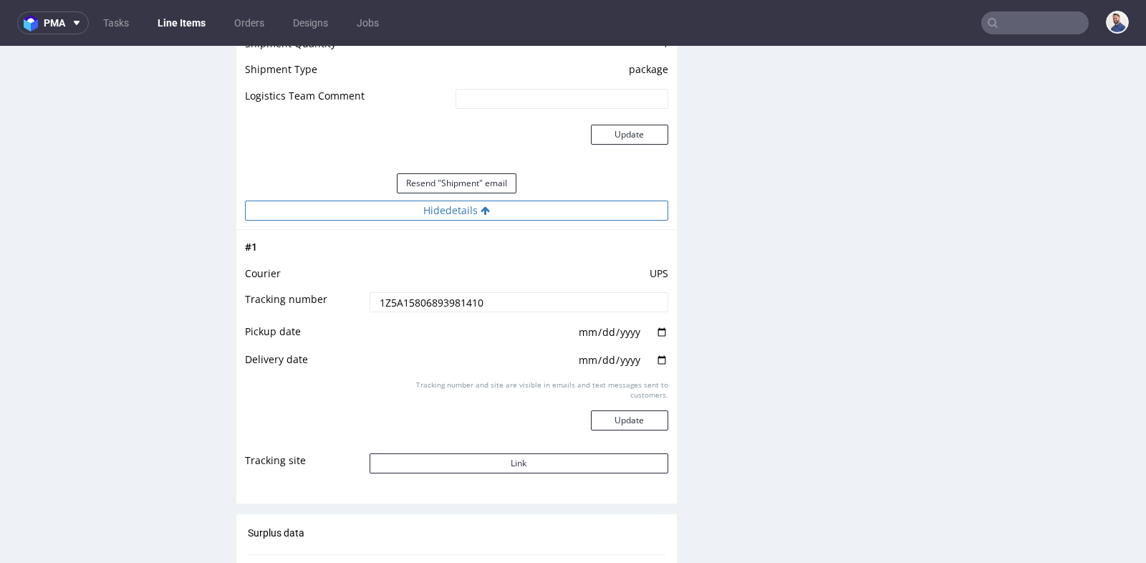
scroll to position [1337, 0]
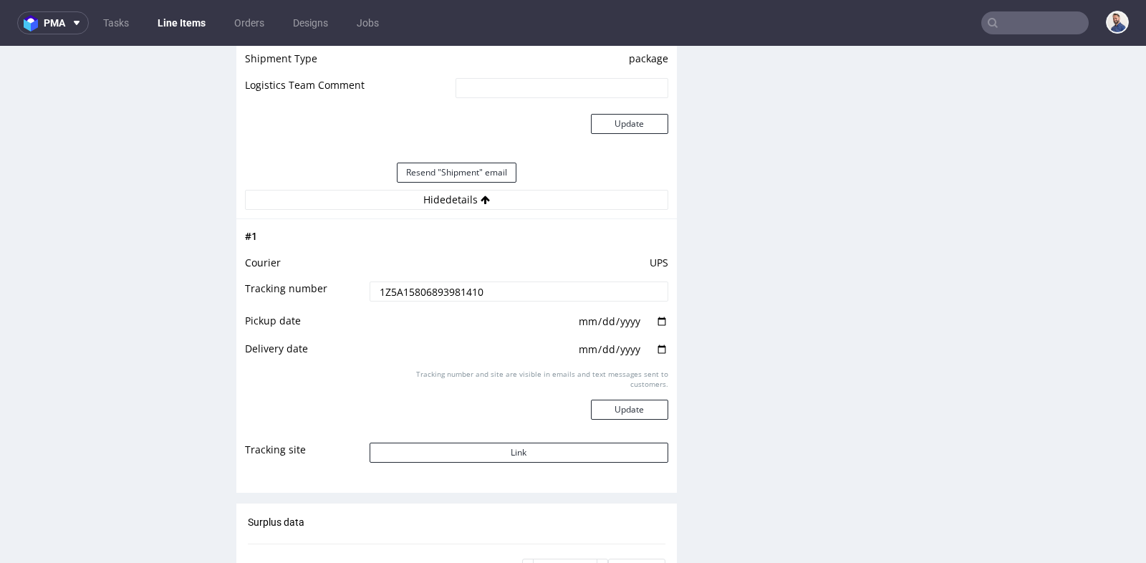
click at [473, 282] on input "1Z5A15806893981410" at bounding box center [519, 292] width 299 height 20
